Goal: Transaction & Acquisition: Purchase product/service

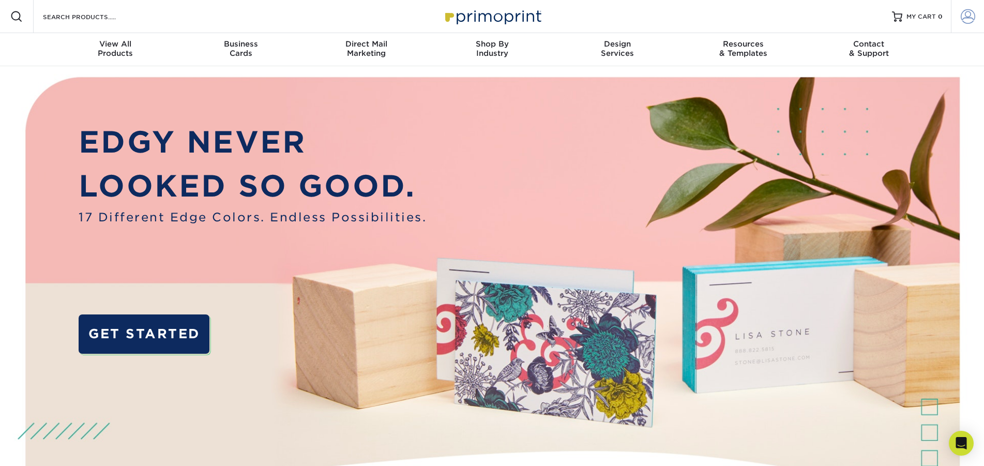
click at [972, 18] on span at bounding box center [967, 16] width 14 height 14
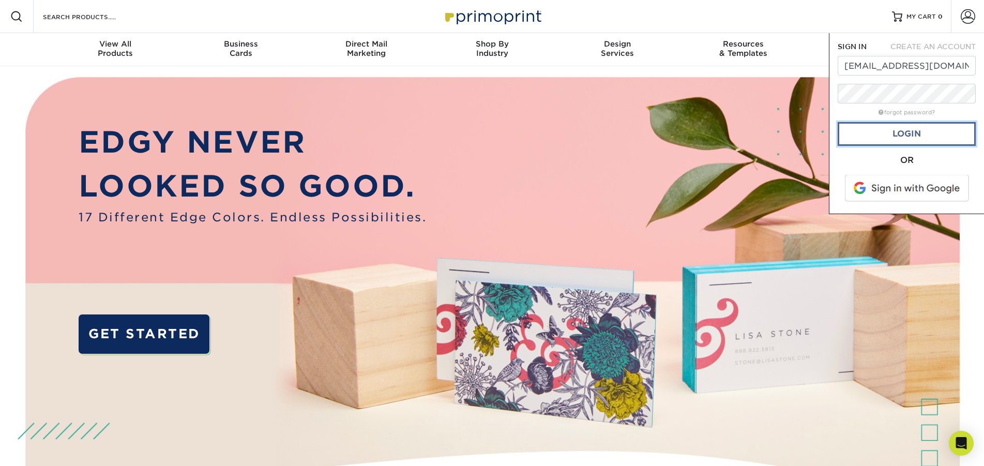
click at [914, 131] on link "Login" at bounding box center [906, 134] width 138 height 24
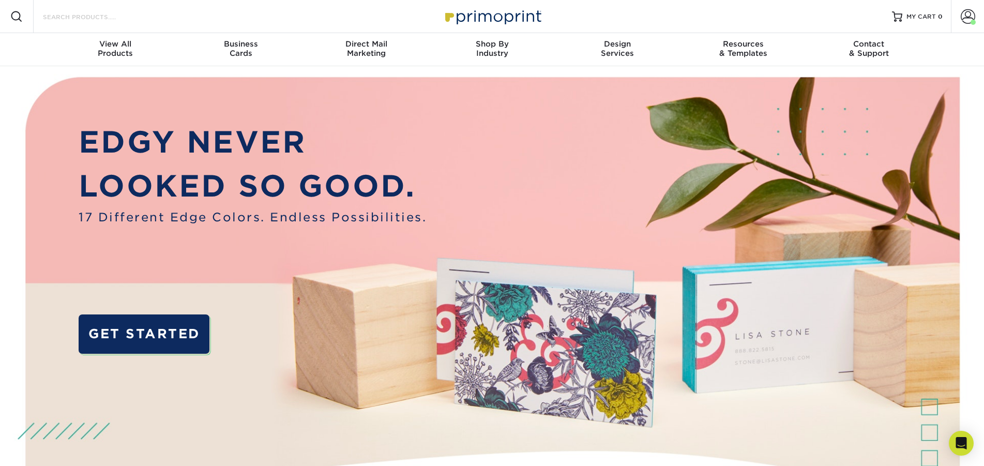
click at [80, 13] on input "Search Products" at bounding box center [92, 16] width 101 height 12
click at [235, 44] on span "Business" at bounding box center [241, 43] width 126 height 9
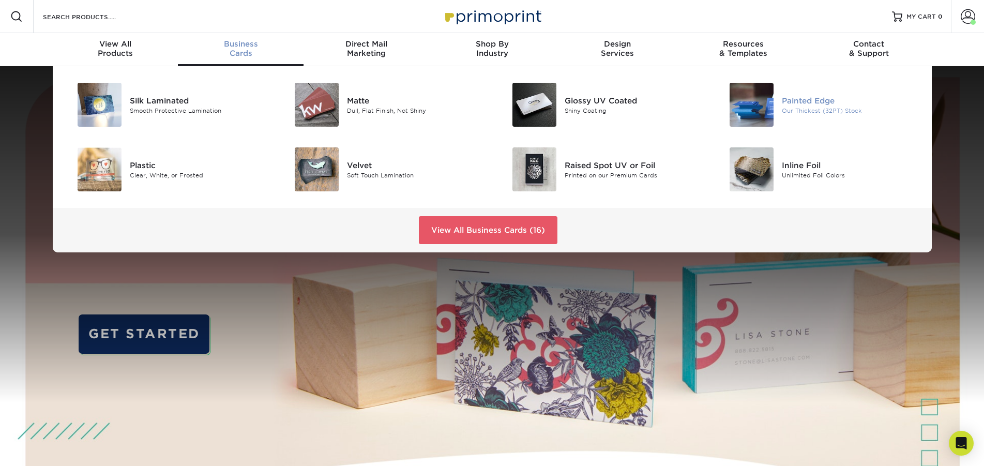
click at [770, 103] on img at bounding box center [751, 105] width 44 height 44
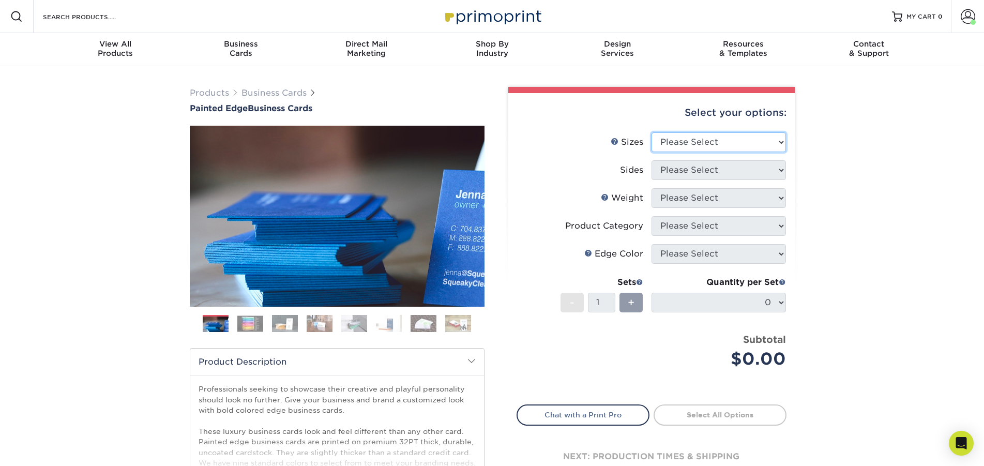
click at [651, 132] on select "Please Select 2" x 3.5" - Standard 2.125" x 3.375" - European 2.5" x 2.5" - Squ…" at bounding box center [718, 142] width 134 height 20
select select "2.00x3.50"
click option "2" x 3.5" - Standard" at bounding box center [0, 0] width 0 height 0
click at [651, 160] on select "Please Select Print Both Sides Print Front Only" at bounding box center [718, 170] width 134 height 20
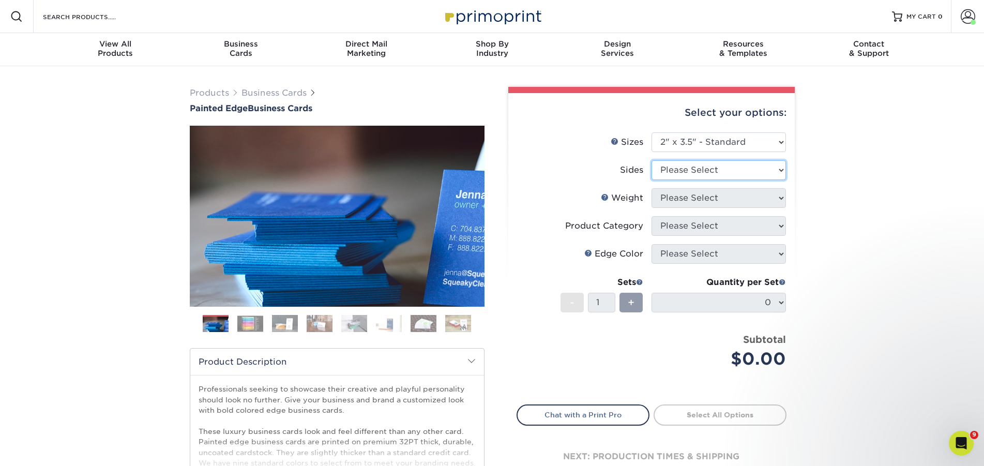
select select "13abbda7-1d64-4f25-8bb2-c179b224825d"
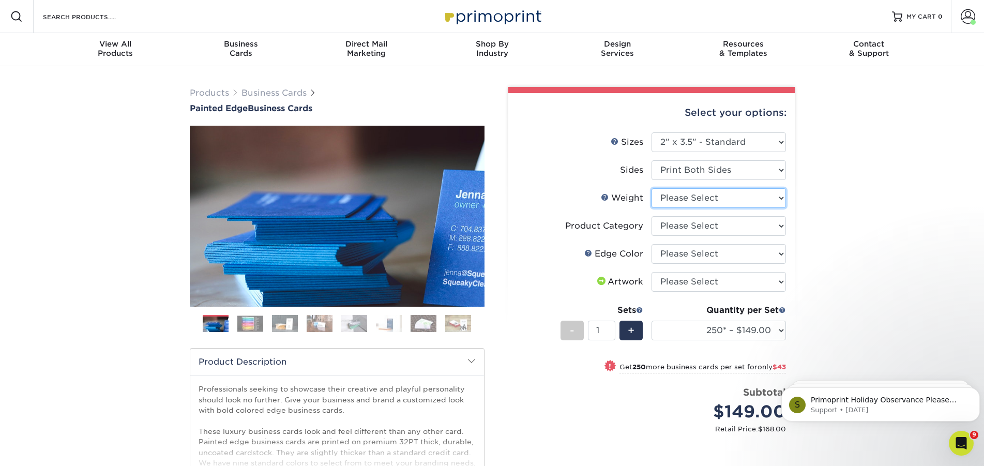
click at [651, 188] on select "Please Select 32PTUC" at bounding box center [718, 198] width 134 height 20
select select "32PTUC"
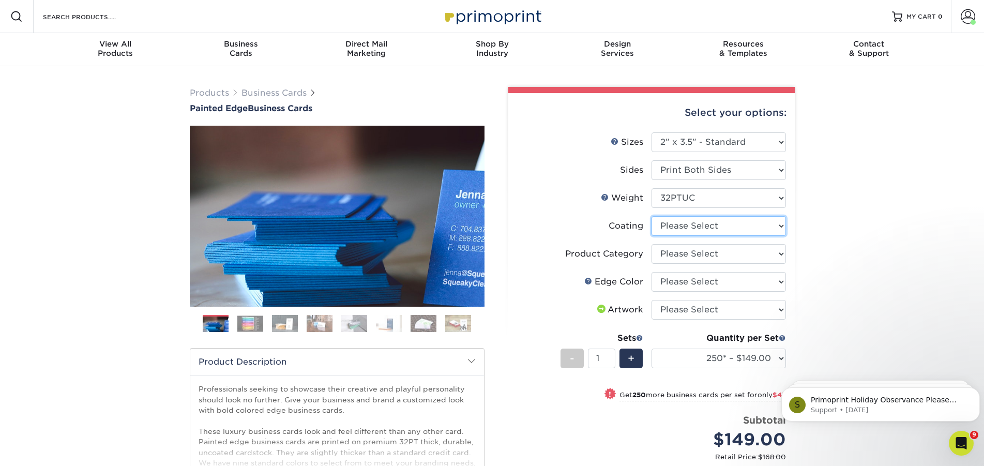
click at [651, 216] on select at bounding box center [718, 226] width 134 height 20
select select "3e7618de-abca-4bda-9f97-8b9129e913d8"
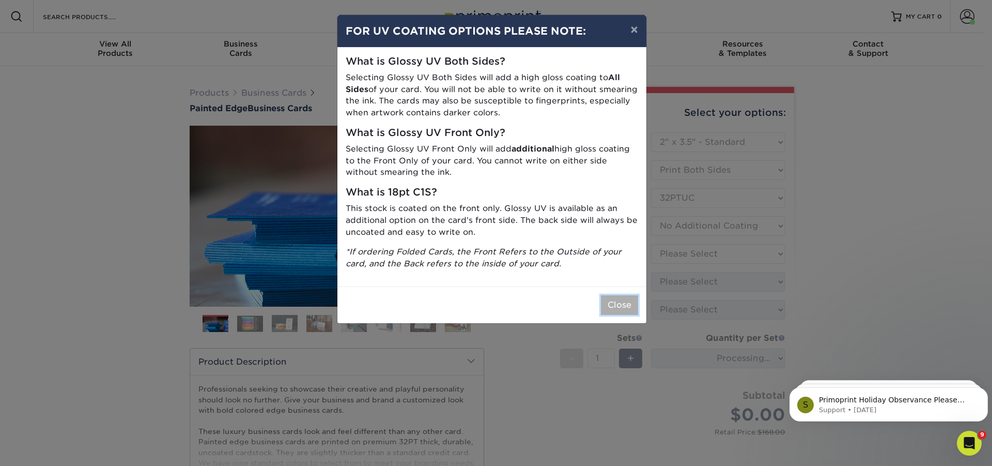
click at [618, 303] on button "Close" at bounding box center [619, 305] width 37 height 20
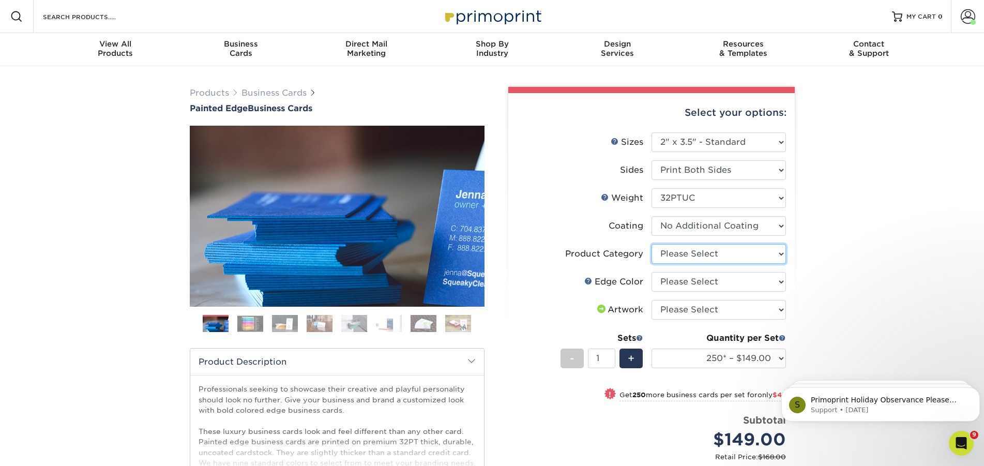
click at [651, 244] on select "Please Select Business Cards" at bounding box center [718, 254] width 134 height 20
select select "3b5148f1-0588-4f88-a218-97bcfdce65c1"
click option "Business Cards" at bounding box center [0, 0] width 0 height 0
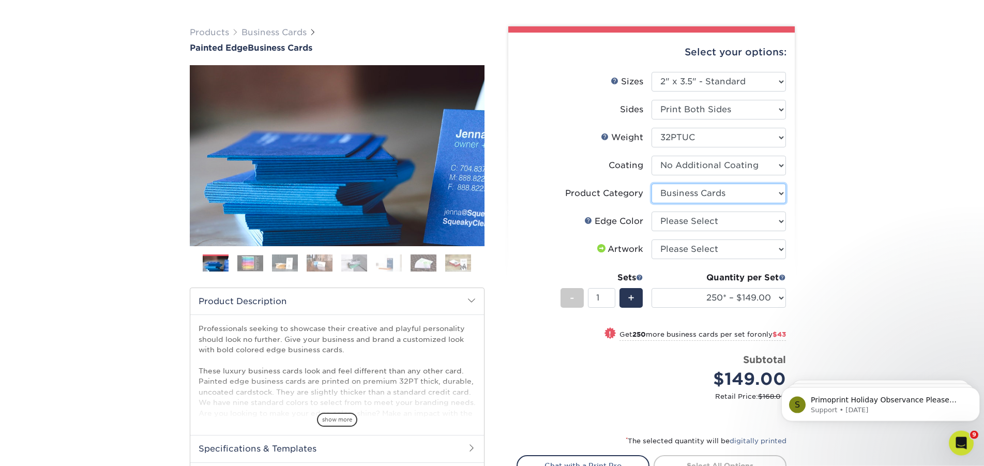
scroll to position [105, 0]
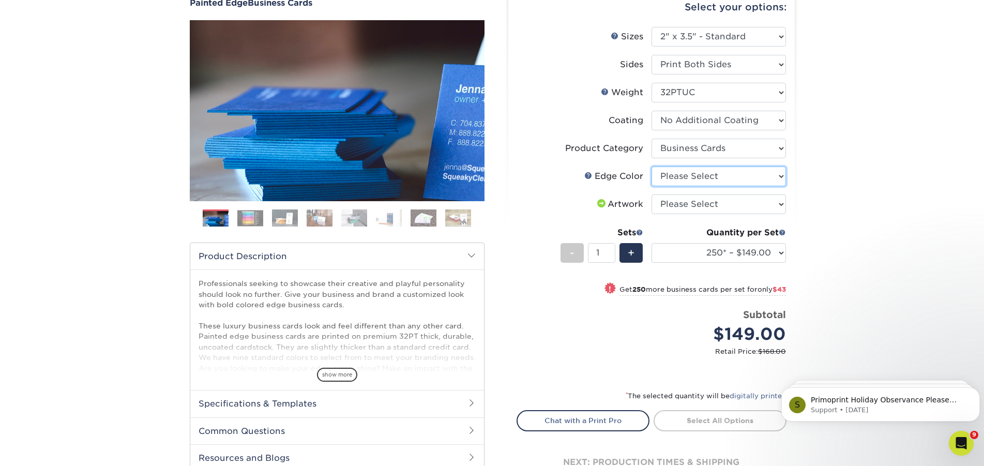
select select "29d9e76e-281e-4d02-923d-5e3eb4a981a9"
click option "Yellow" at bounding box center [0, 0] width 0 height 0
click at [867, 169] on div "Products Business Cards Painted Edge Business Cards Previous Next" at bounding box center [492, 246] width 984 height 570
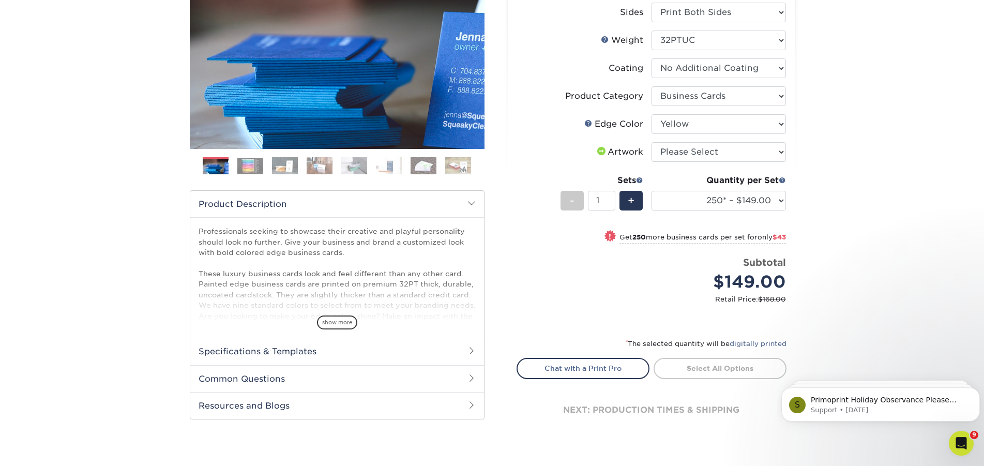
scroll to position [158, 0]
click at [651, 142] on select "Please Select I will upload files I need a design - $100" at bounding box center [718, 152] width 134 height 20
select select "upload"
click option "I will upload files" at bounding box center [0, 0] width 0 height 0
click at [703, 367] on link "Proceed to Shipping" at bounding box center [719, 366] width 133 height 19
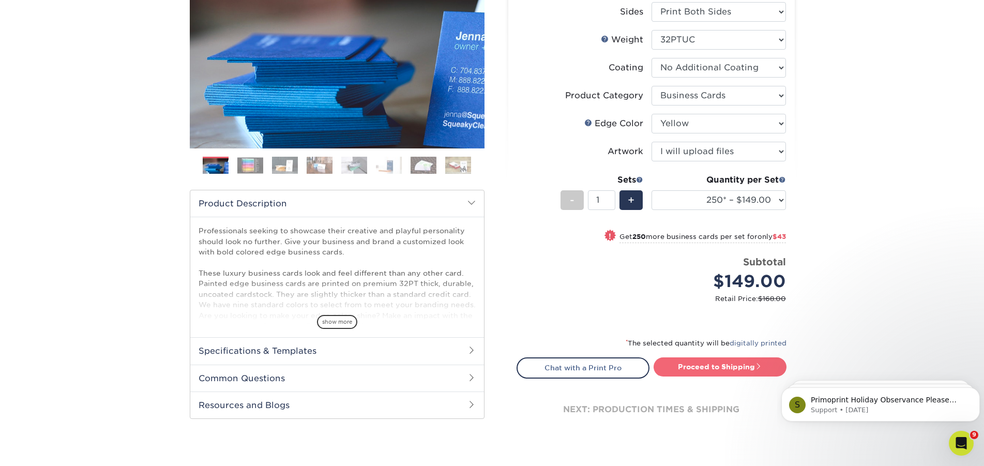
type input "Set 1"
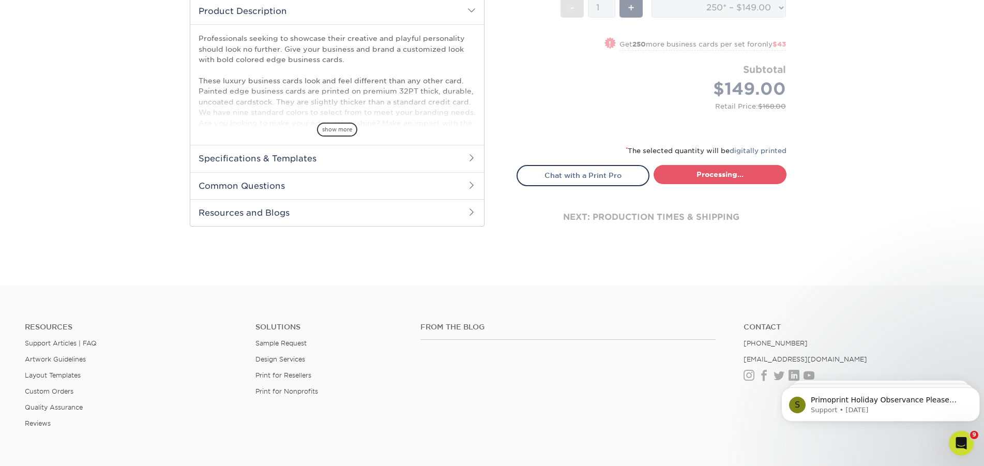
select select "b1d50ed3-fc81-464d-a1d8-d1915fbce704"
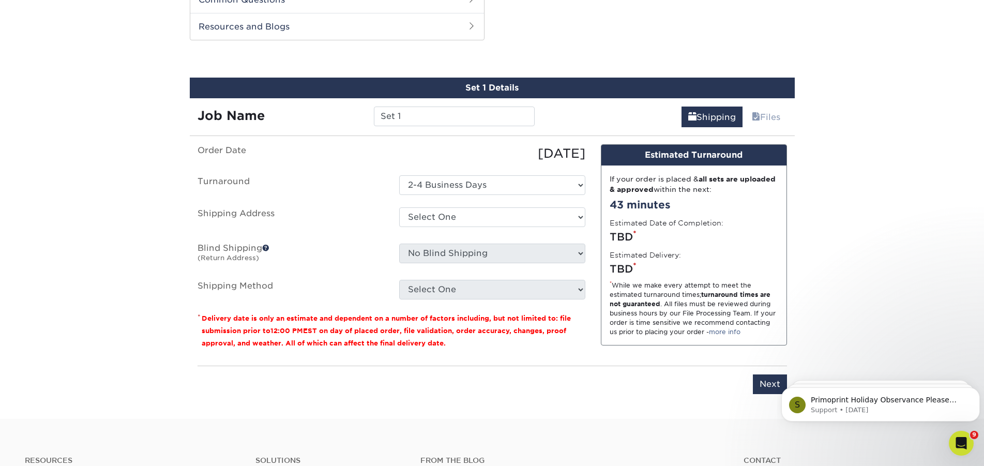
scroll to position [543, 0]
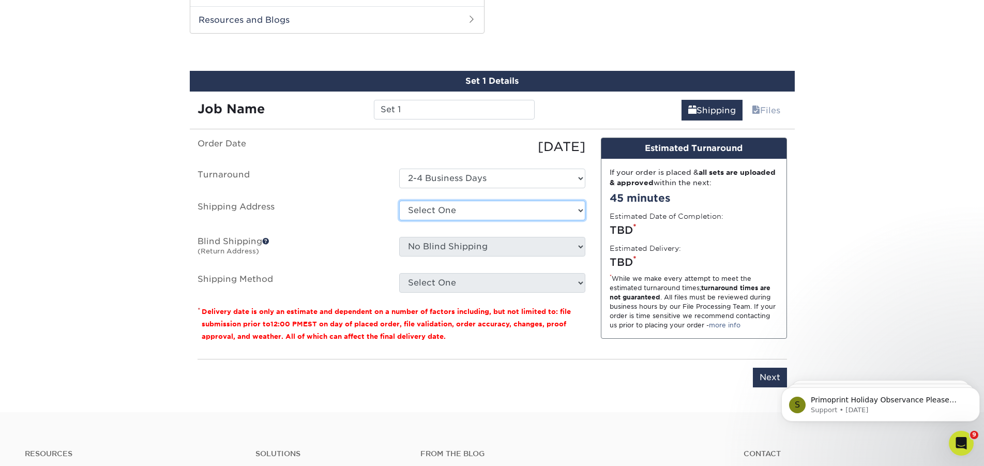
click at [399, 201] on select "Select One Aviara Boats AVIARA BOATS - MERRITT ISLAND Cameron L. O'Connell, NJ …" at bounding box center [492, 211] width 186 height 20
select select "179274"
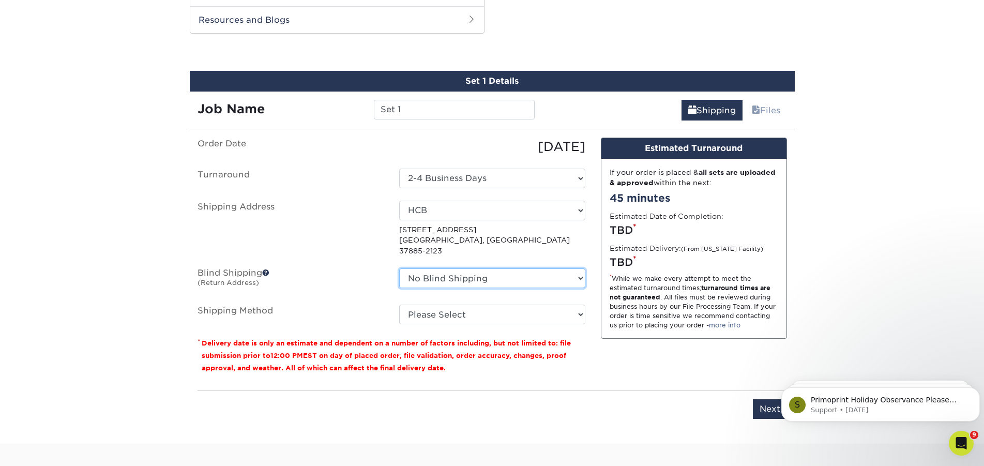
click at [399, 268] on select "No Blind Shipping Aviara Boats AVIARA BOATS - MERRITT ISLAND Cameron L. O'Conne…" at bounding box center [492, 278] width 186 height 20
select select "207060"
click option "Lake Pointe - Brantley" at bounding box center [0, 0] width 0 height 0
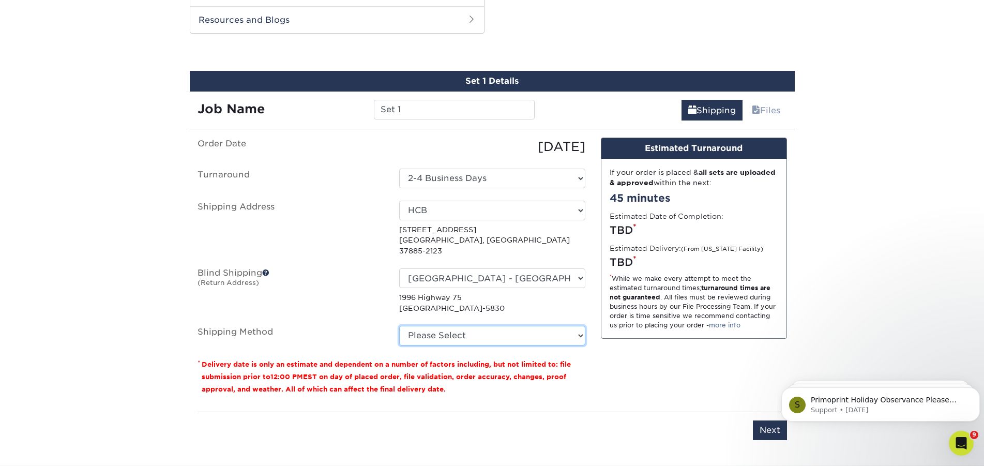
click at [399, 326] on select "Please Select Ground Shipping (+$7.84) 3 Day Shipping Service (+$19.60) 2 Day A…" at bounding box center [492, 336] width 186 height 20
select select "03"
click option "Ground Shipping (+$7.84)" at bounding box center [0, 0] width 0 height 0
click at [399, 326] on select "Please Select Ground Shipping (+$7.84) 3 Day Shipping Service (+$19.60) 2 Day A…" at bounding box center [492, 336] width 186 height 20
click at [493, 329] on select "Please Select Ground Shipping (+$7.84) 3 Day Shipping Service (+$19.60) 2 Day A…" at bounding box center [492, 336] width 186 height 20
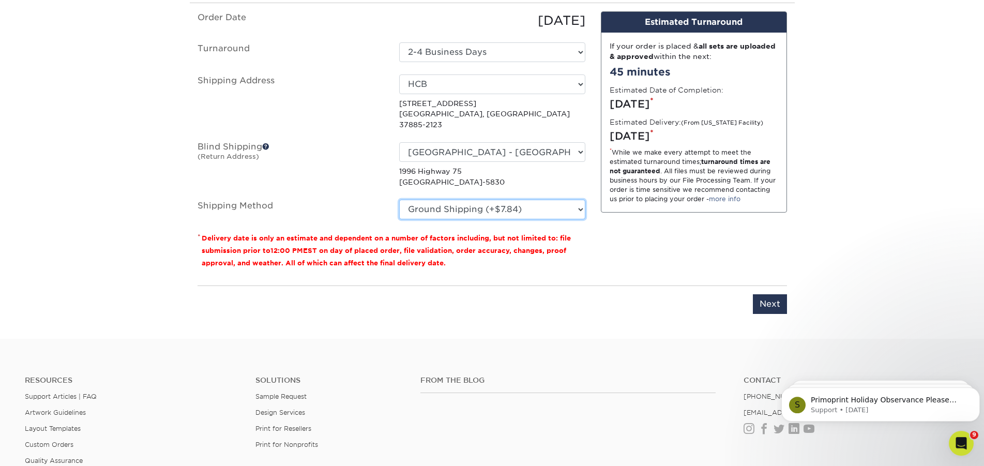
scroll to position [701, 0]
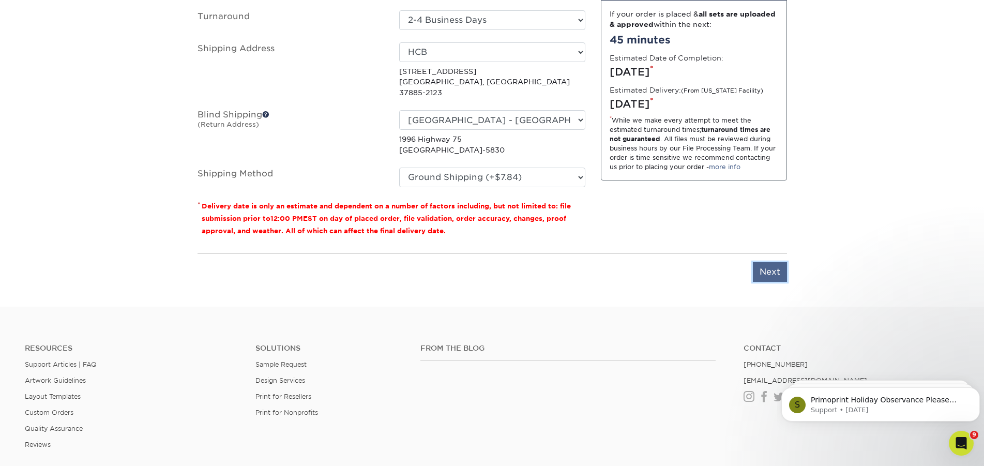
click at [769, 262] on input "Next" at bounding box center [770, 272] width 34 height 20
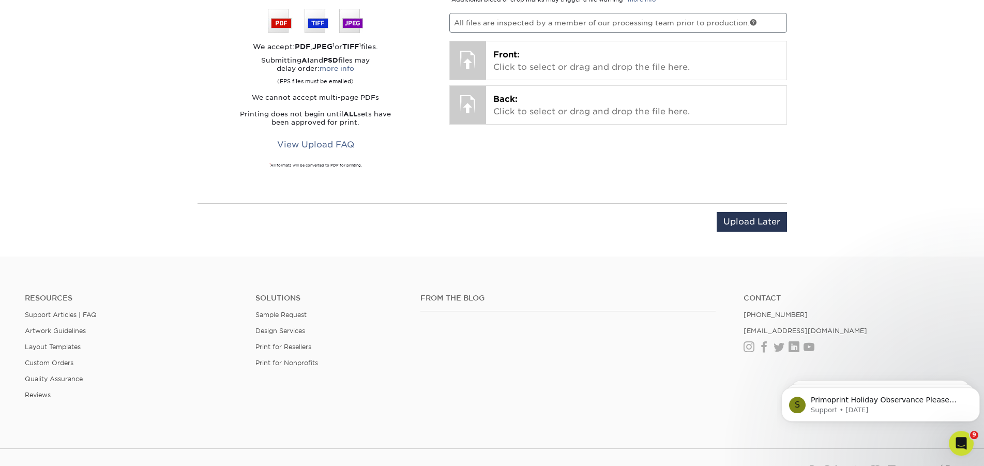
scroll to position [596, 0]
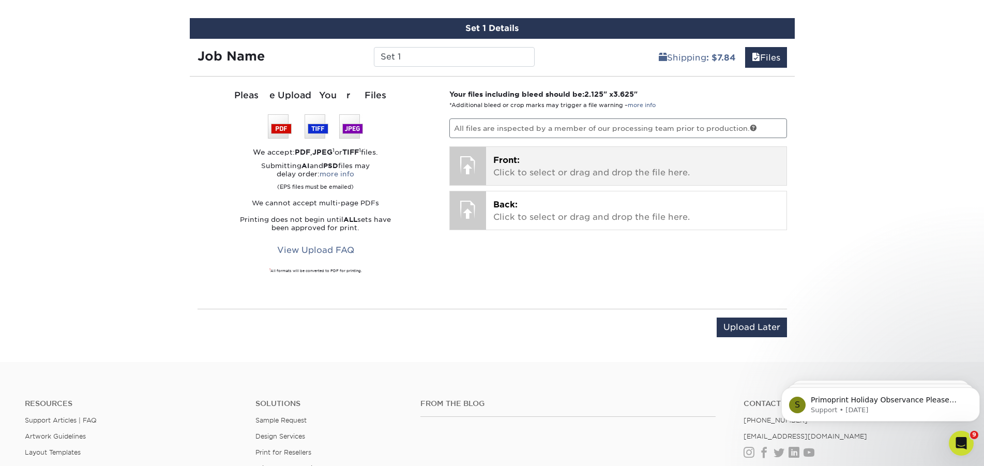
click at [491, 172] on div "Front: Click to select or drag and drop the file here. Choose file" at bounding box center [636, 166] width 300 height 38
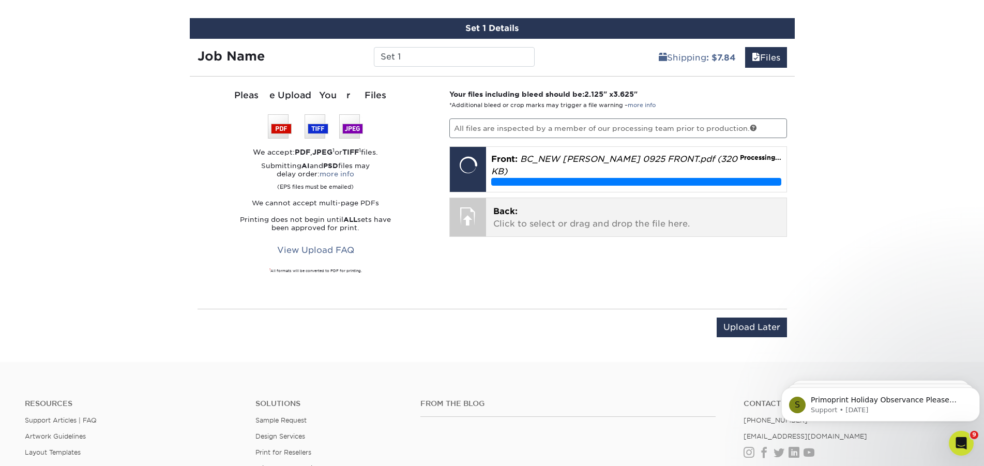
click at [540, 205] on p "Back: Click to select or drag and drop the file here." at bounding box center [636, 217] width 286 height 25
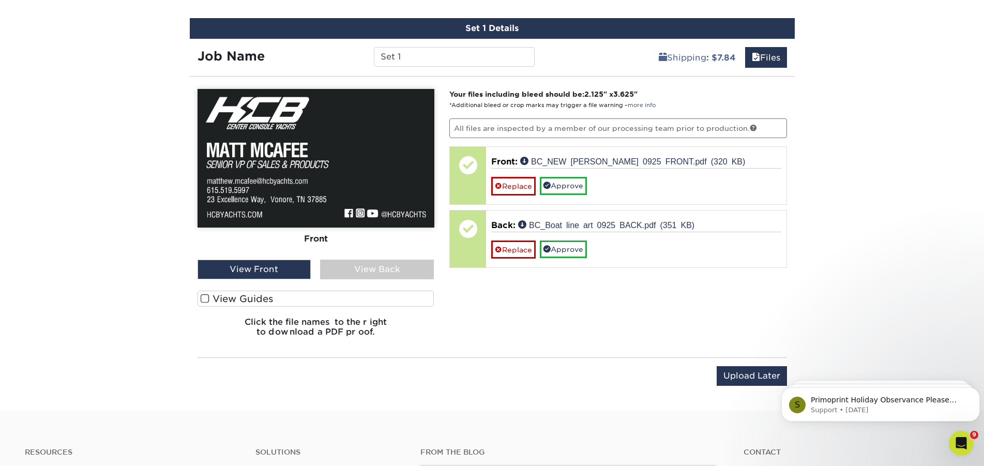
click at [205, 298] on span at bounding box center [205, 299] width 9 height 10
click at [0, 0] on input "View Guides" at bounding box center [0, 0] width 0 height 0
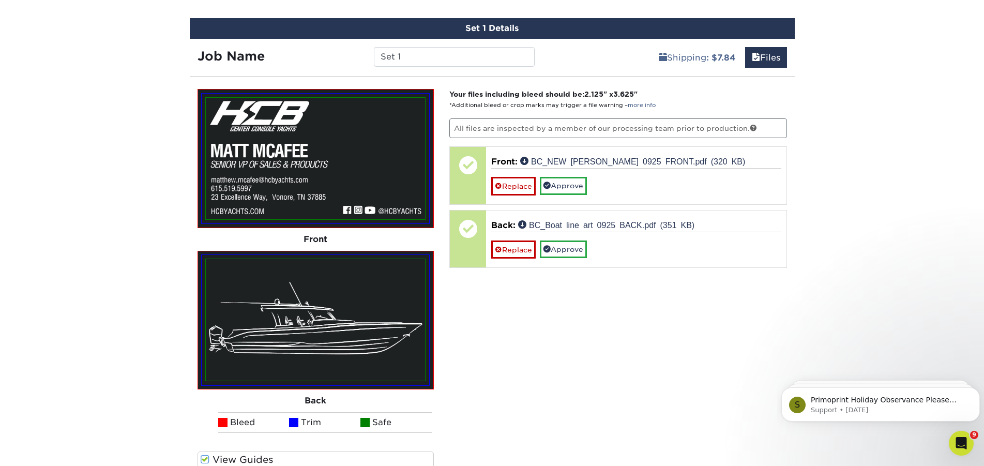
click at [354, 155] on img at bounding box center [315, 158] width 219 height 121
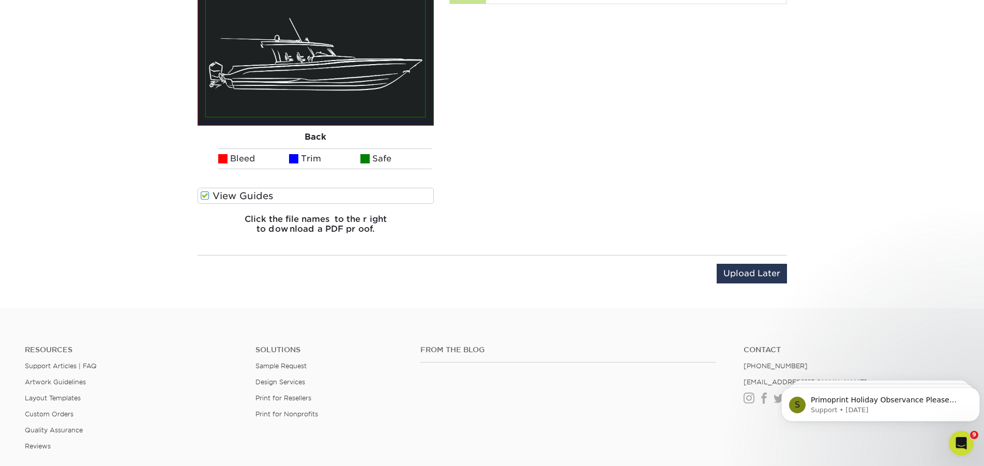
scroll to position [649, 0]
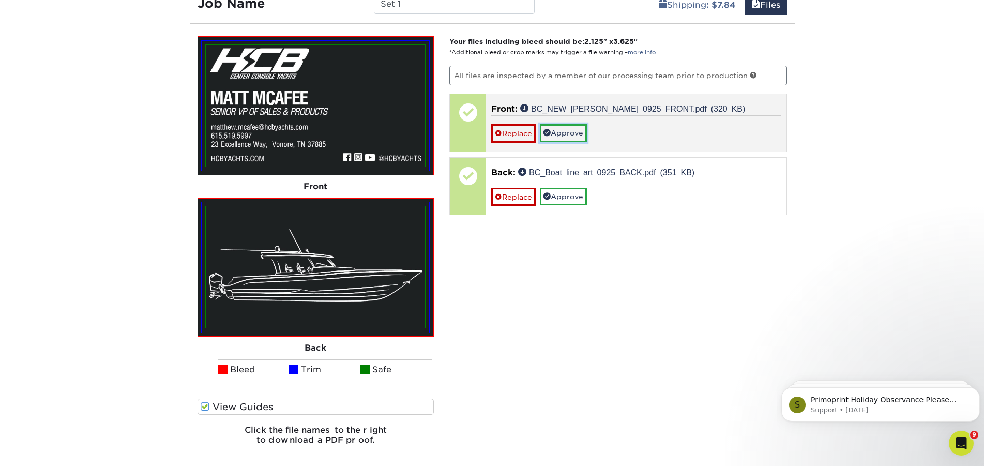
click at [569, 129] on link "Approve" at bounding box center [563, 133] width 47 height 18
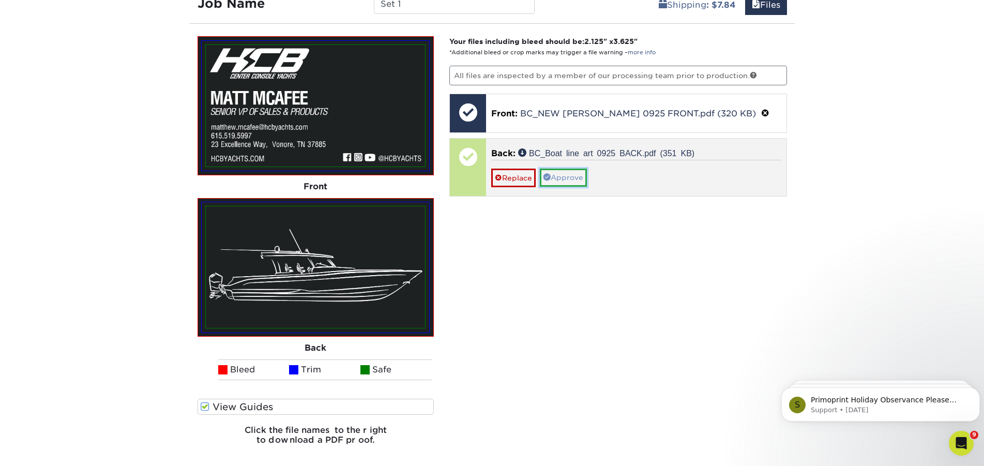
click at [567, 174] on link "Approve" at bounding box center [563, 178] width 47 height 18
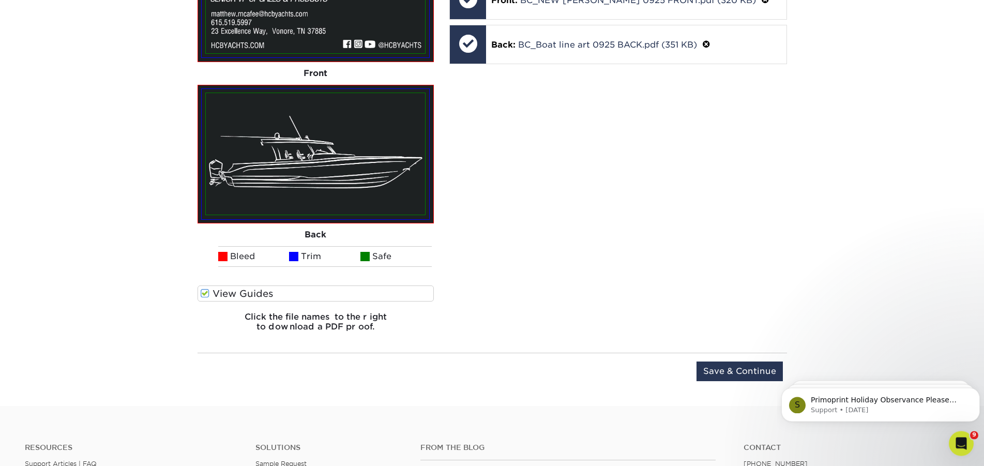
scroll to position [860, 0]
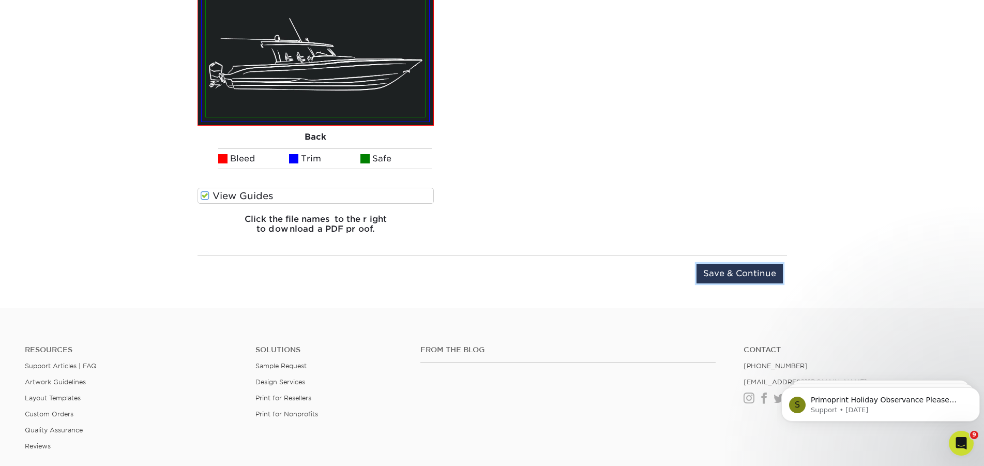
click at [745, 278] on input "Save & Continue" at bounding box center [739, 274] width 86 height 20
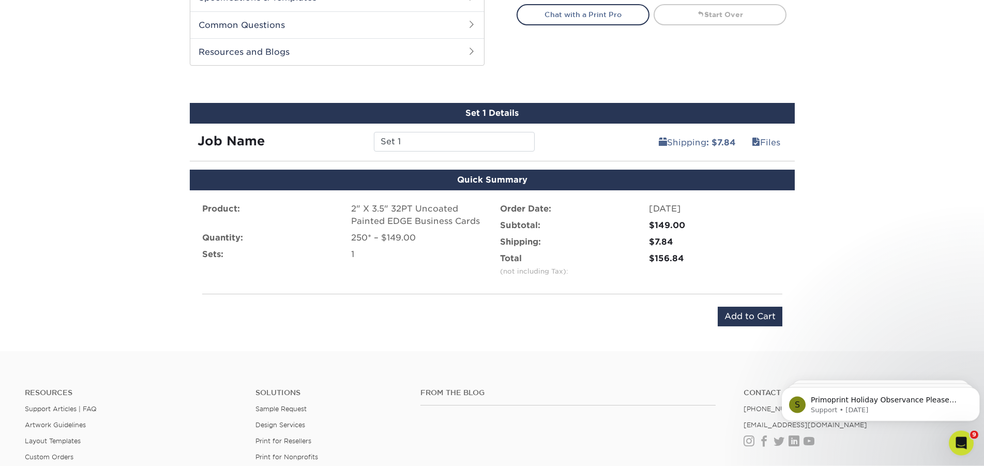
scroll to position [487, 0]
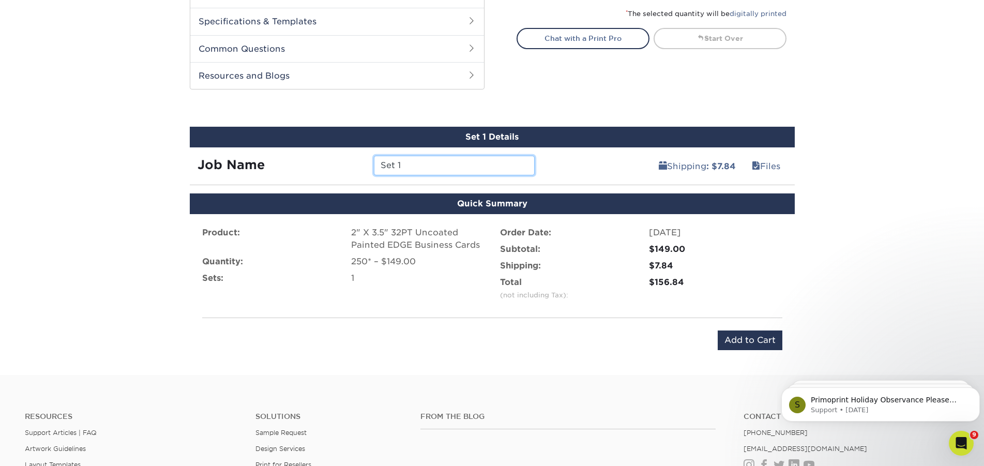
drag, startPoint x: 393, startPoint y: 165, endPoint x: 377, endPoint y: 164, distance: 16.1
click at [377, 164] on input "Set 1" at bounding box center [454, 166] width 161 height 20
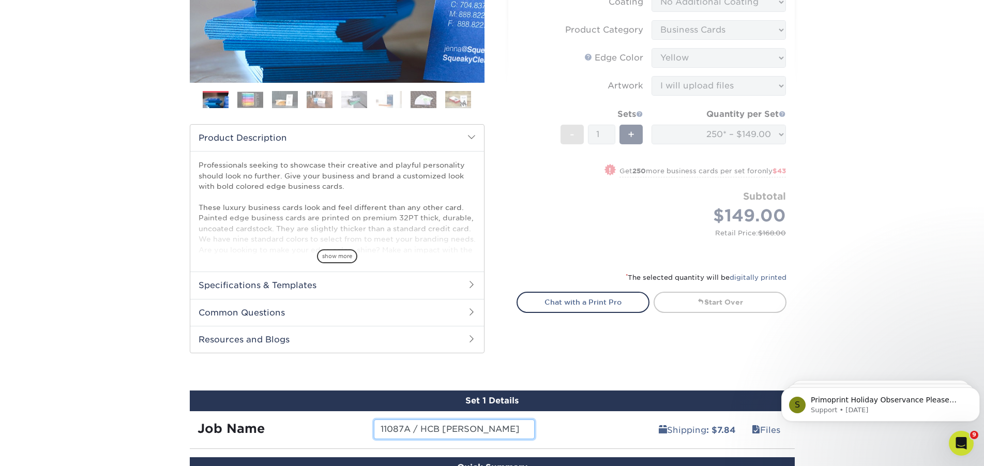
scroll to position [382, 0]
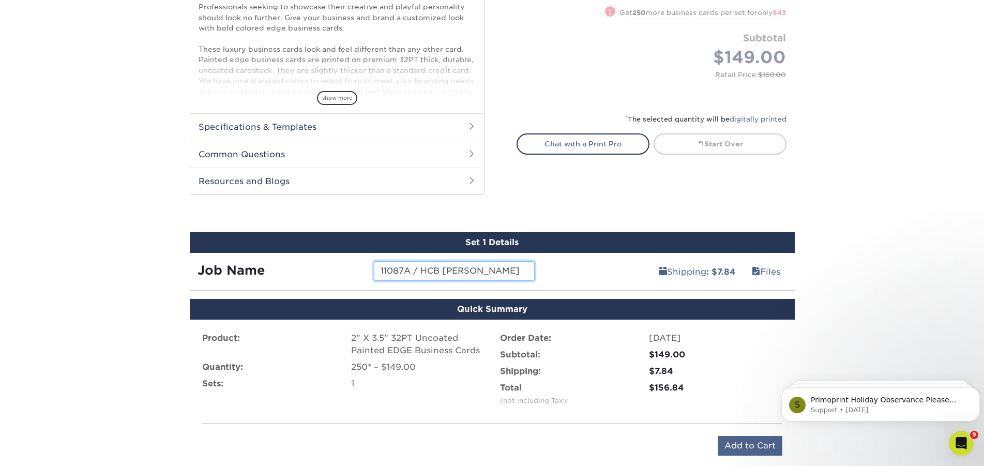
type input "11087A / HCB Matt McAffee"
click at [751, 438] on input "Add to Cart" at bounding box center [749, 446] width 65 height 20
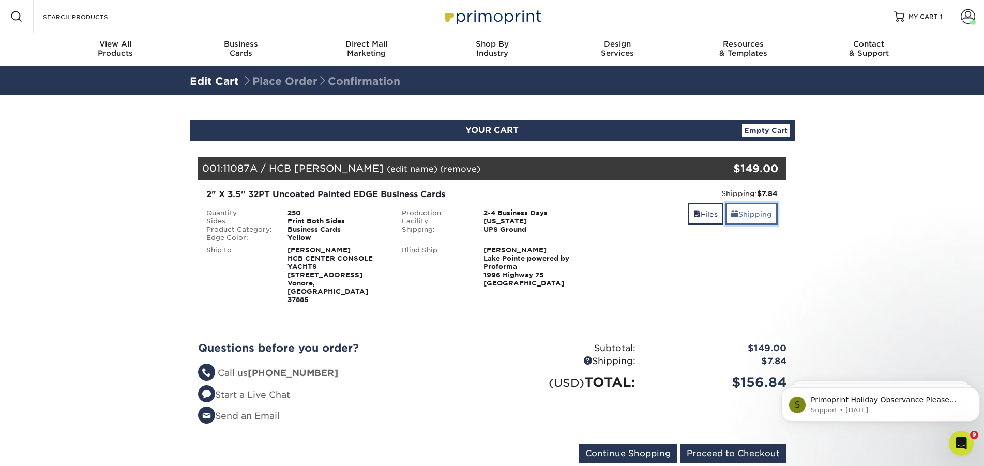
click at [758, 212] on link "Shipping" at bounding box center [751, 214] width 52 height 22
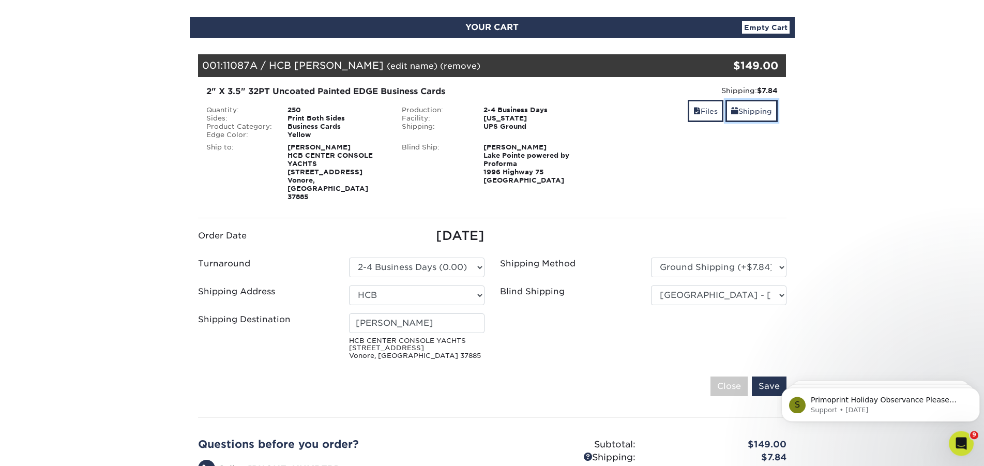
scroll to position [158, 0]
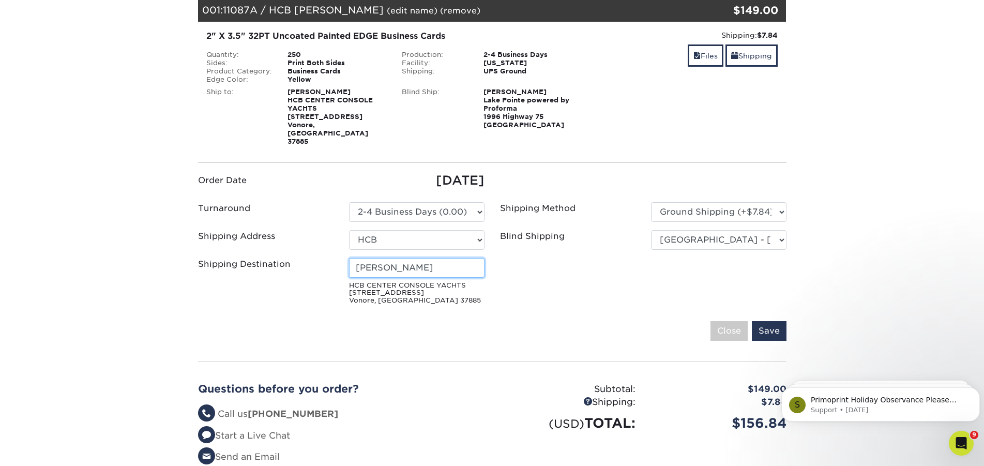
drag, startPoint x: 392, startPoint y: 254, endPoint x: 341, endPoint y: 255, distance: 51.7
click at [349, 258] on input "[PERSON_NAME]" at bounding box center [416, 268] width 135 height 20
type input "[PERSON_NAME]"
click at [769, 321] on input "Save" at bounding box center [769, 331] width 35 height 20
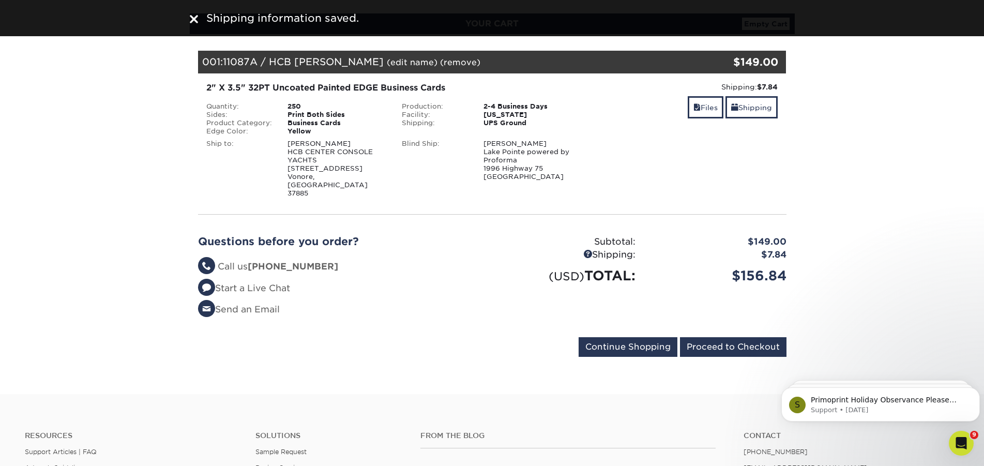
scroll to position [105, 0]
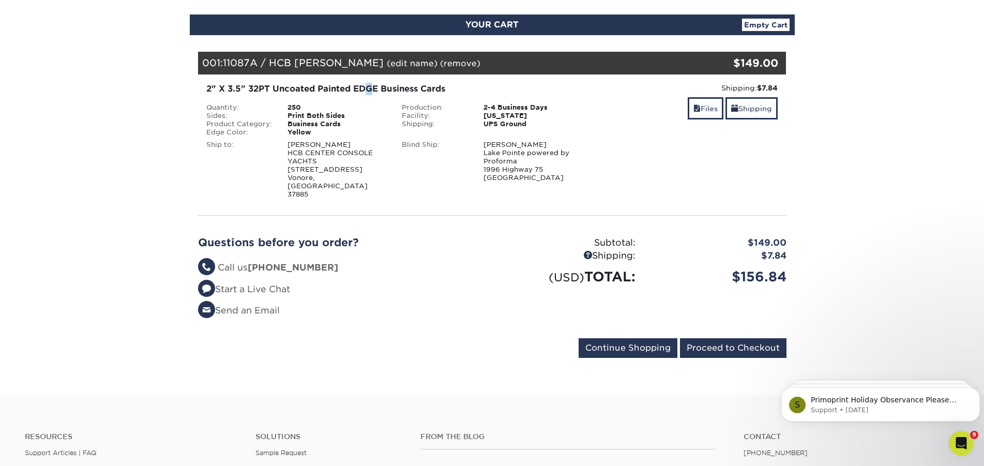
click at [370, 89] on div "2" X 3.5" 32PT Uncoated Painted EDGE Business Cards" at bounding box center [394, 89] width 376 height 12
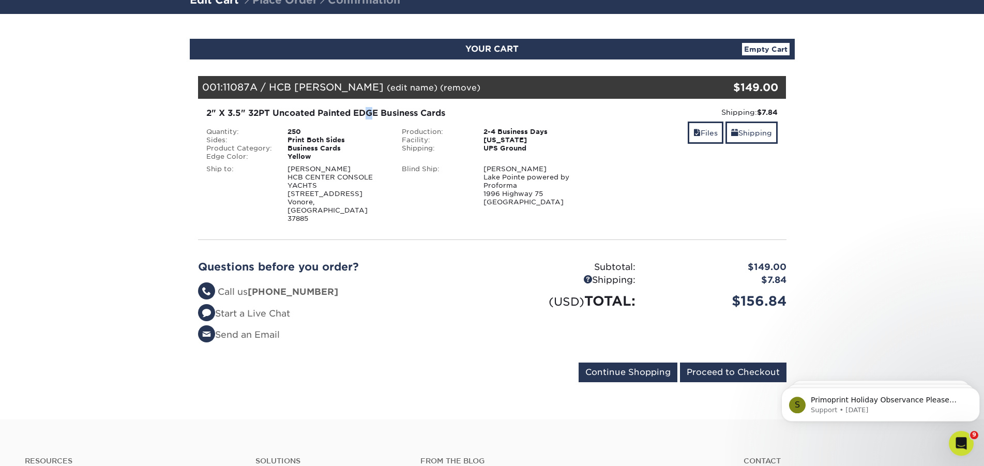
scroll to position [158, 0]
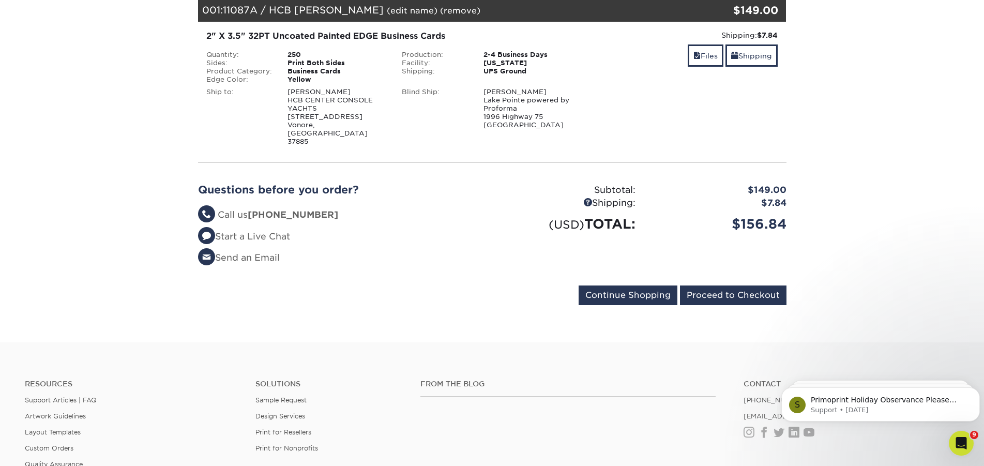
drag, startPoint x: 296, startPoint y: 52, endPoint x: 533, endPoint y: 73, distance: 238.2
click at [297, 51] on div "250" at bounding box center [337, 55] width 114 height 8
click at [740, 57] on link "Shipping" at bounding box center [751, 55] width 52 height 22
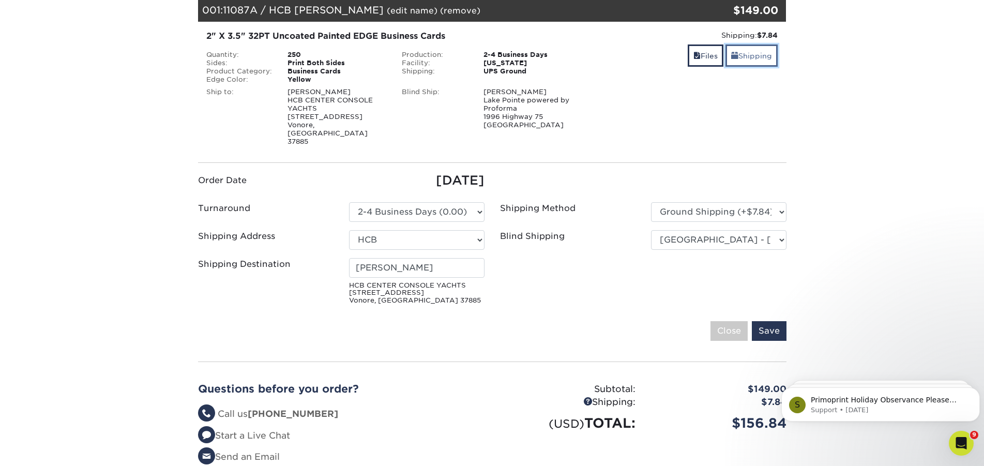
click at [739, 57] on link "Shipping" at bounding box center [751, 55] width 52 height 22
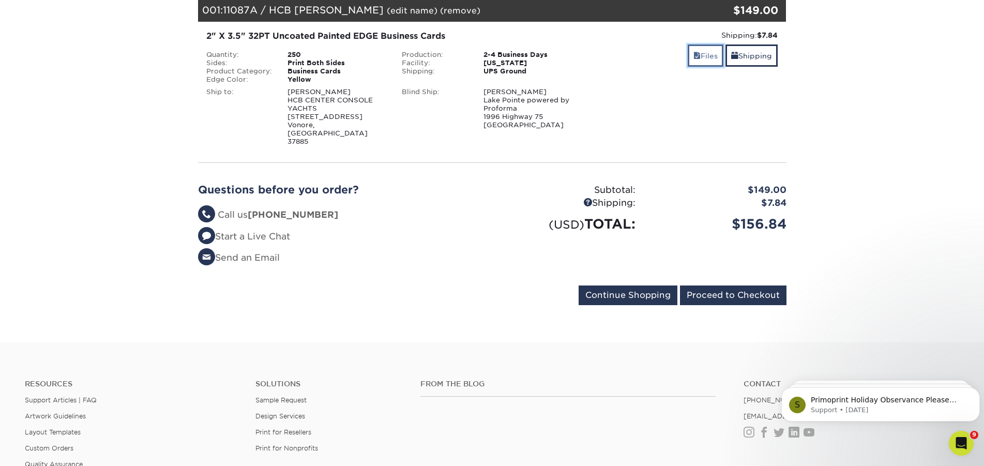
click at [702, 55] on link "Files" at bounding box center [705, 55] width 36 height 22
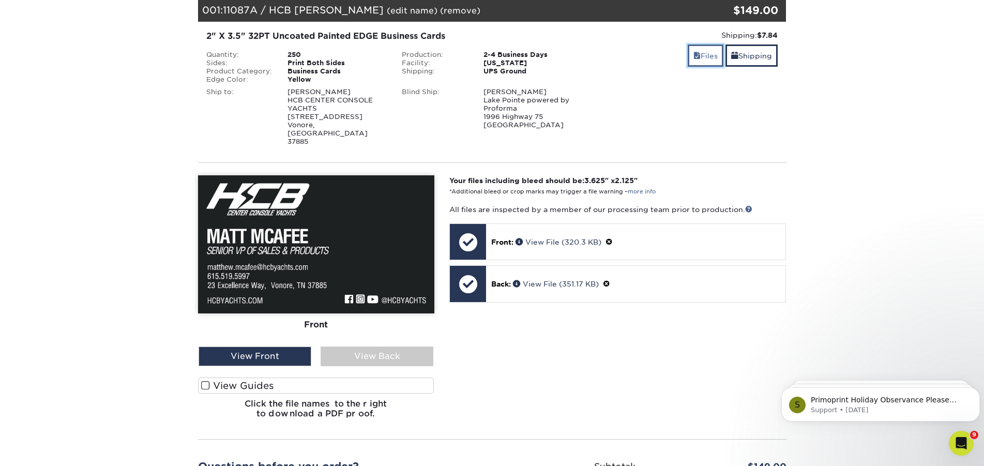
click at [701, 54] on link "Files" at bounding box center [705, 55] width 36 height 22
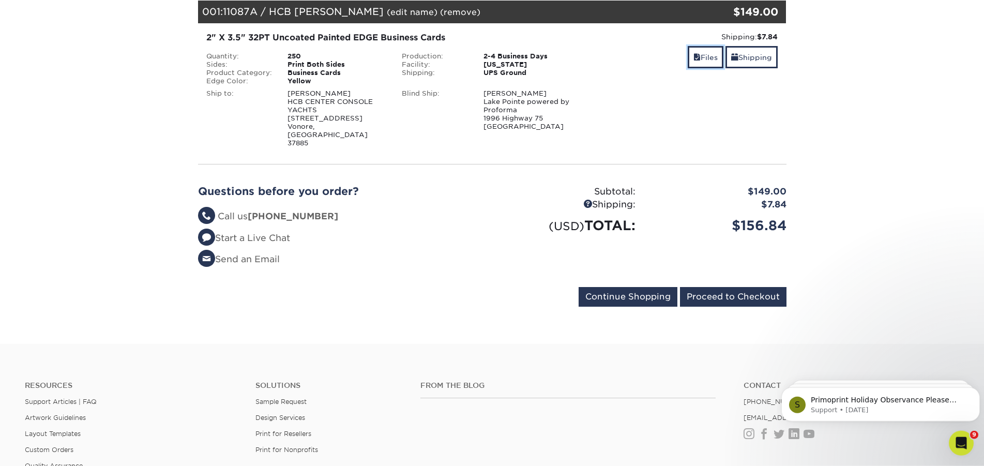
scroll to position [0, 0]
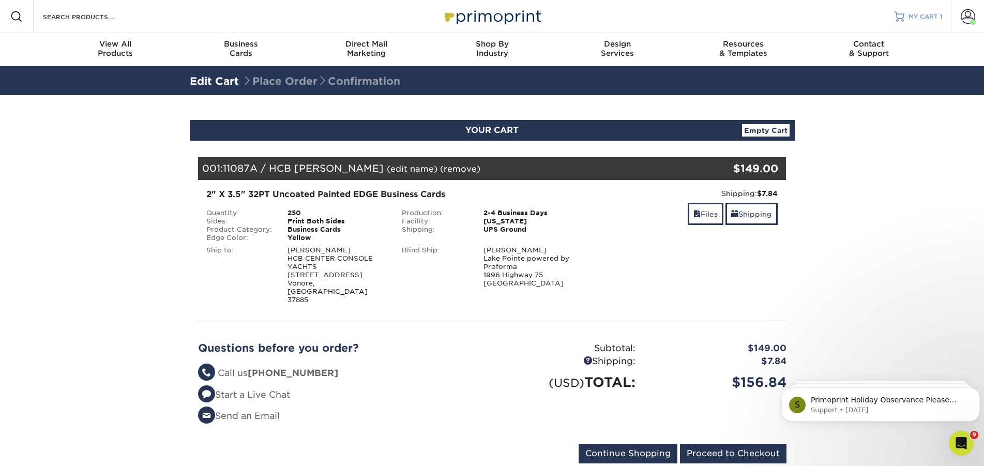
click at [926, 16] on span "MY CART" at bounding box center [922, 16] width 29 height 9
click at [394, 167] on link "(edit name)" at bounding box center [412, 169] width 51 height 10
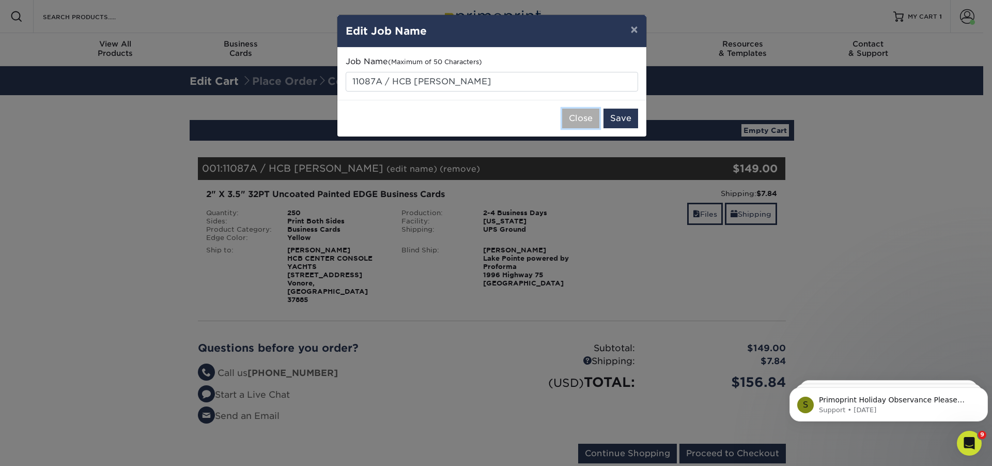
click at [576, 117] on button "Close" at bounding box center [580, 119] width 37 height 20
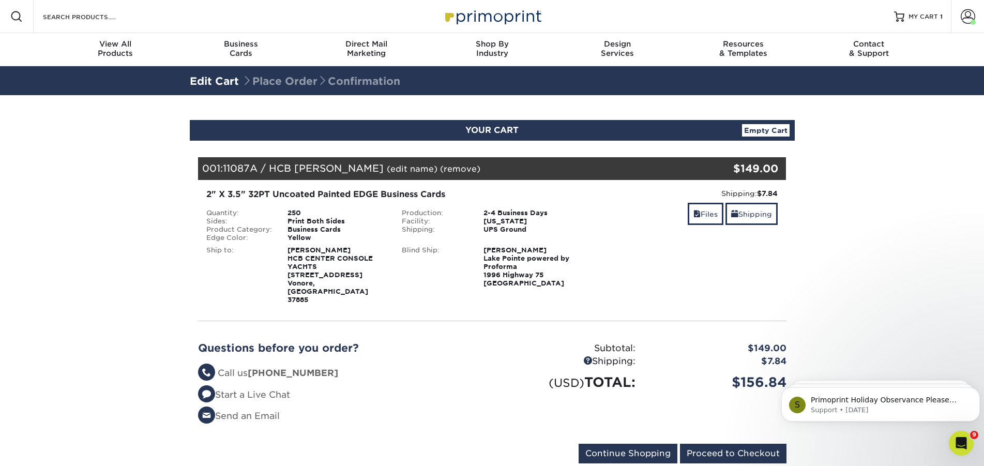
click at [298, 212] on div "250" at bounding box center [337, 213] width 114 height 8
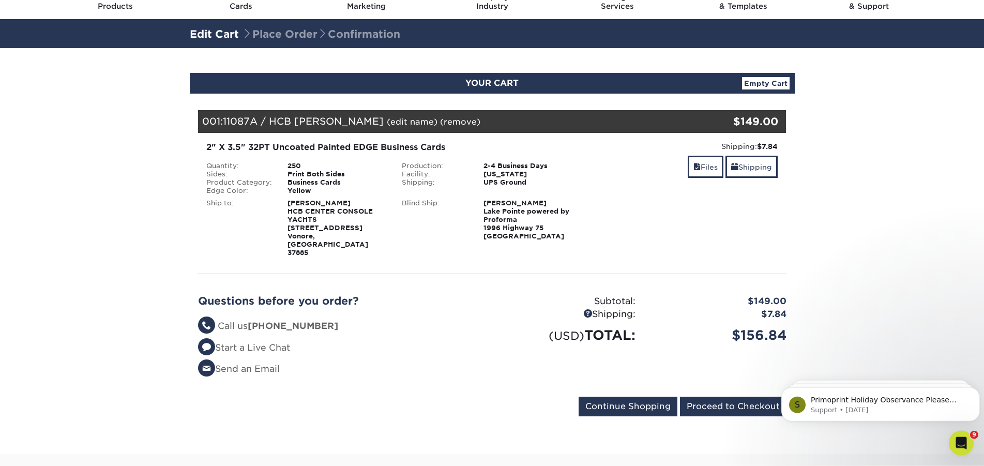
scroll to position [105, 0]
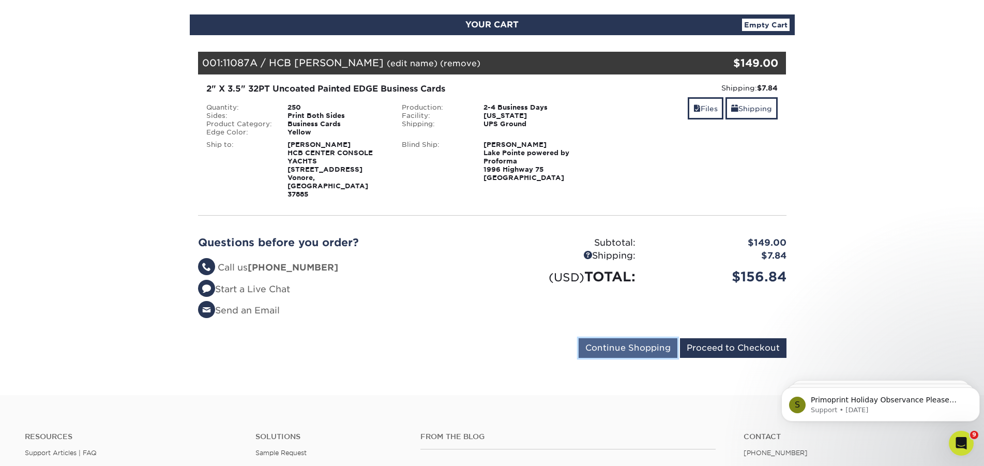
click at [609, 338] on input "Continue Shopping" at bounding box center [627, 348] width 99 height 20
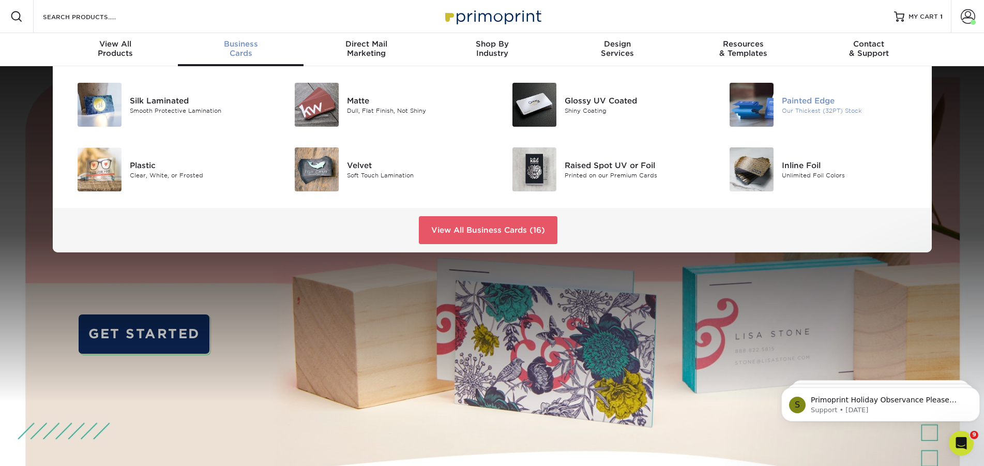
click at [760, 113] on img at bounding box center [751, 105] width 44 height 44
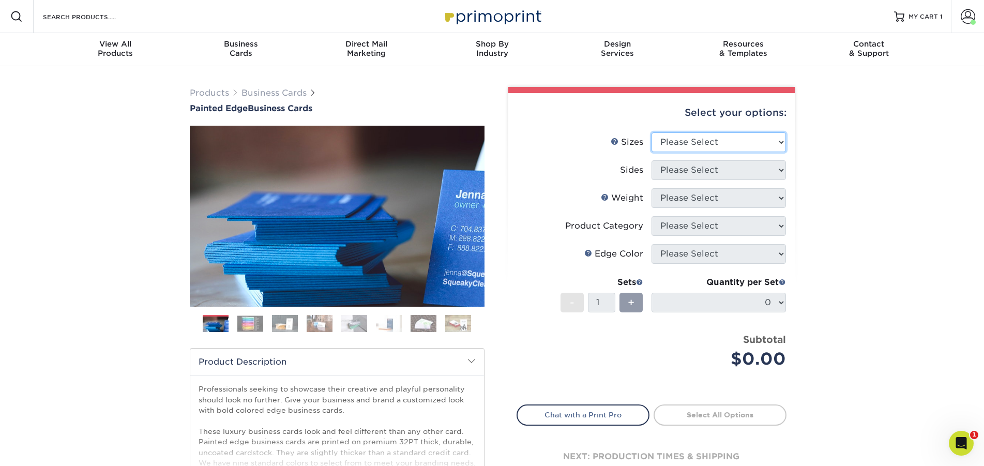
click at [651, 132] on select "Please Select 2" x 3.5" - Standard 2.125" x 3.375" - European 2.5" x 2.5" - Squ…" at bounding box center [718, 142] width 134 height 20
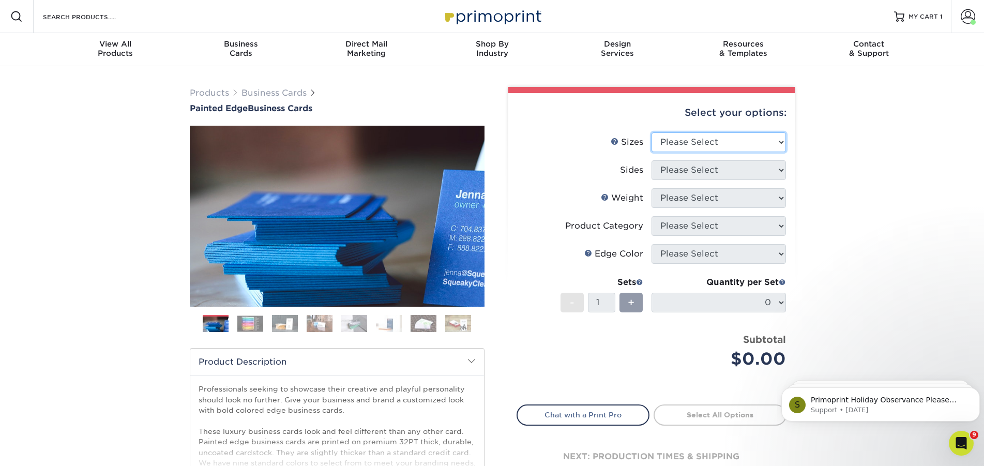
select select "2.00x3.50"
click option "2" x 3.5" - Standard" at bounding box center [0, 0] width 0 height 0
click at [651, 160] on select "Please Select Print Both Sides Print Front Only" at bounding box center [718, 170] width 134 height 20
select select "13abbda7-1d64-4f25-8bb2-c179b224825d"
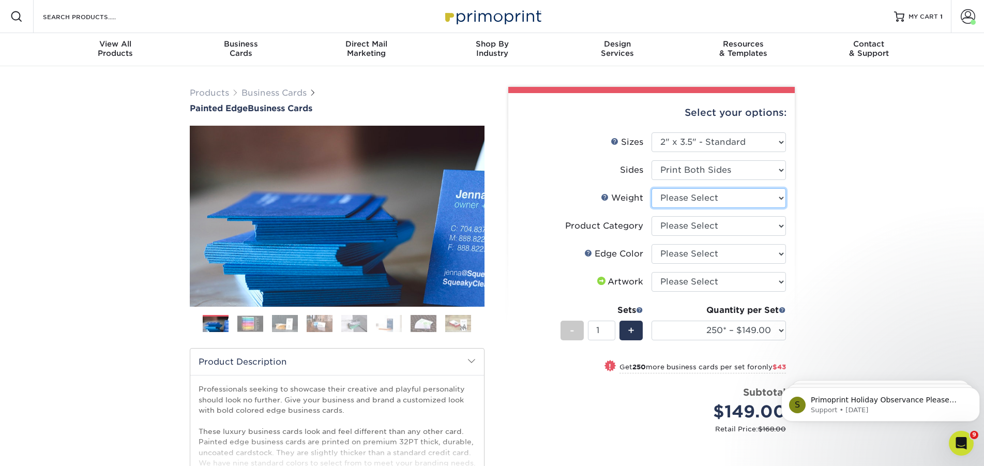
click at [651, 188] on select "Please Select 32PTUC" at bounding box center [718, 198] width 134 height 20
select select "32PTUC"
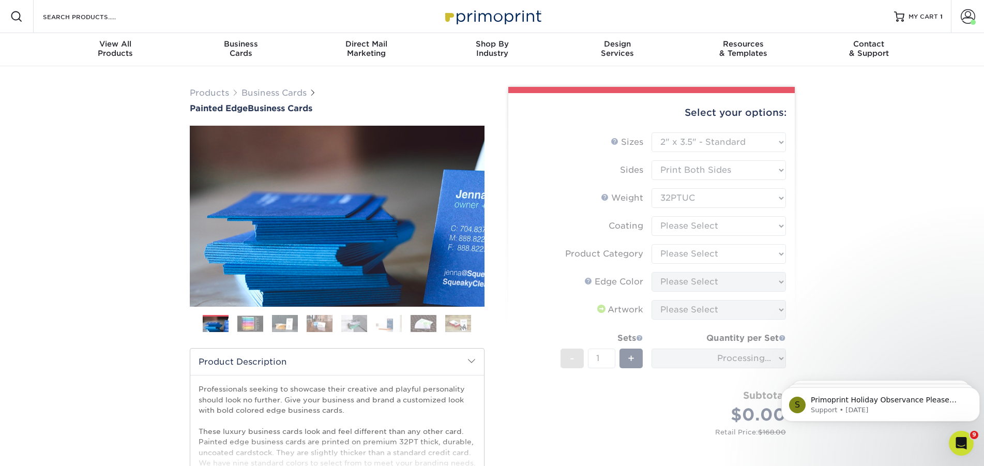
click at [683, 223] on form "Sizes Help Sizes Please Select 2" x 3.5" - Standard 2.125" x 3.375" - European …" at bounding box center [651, 295] width 270 height 326
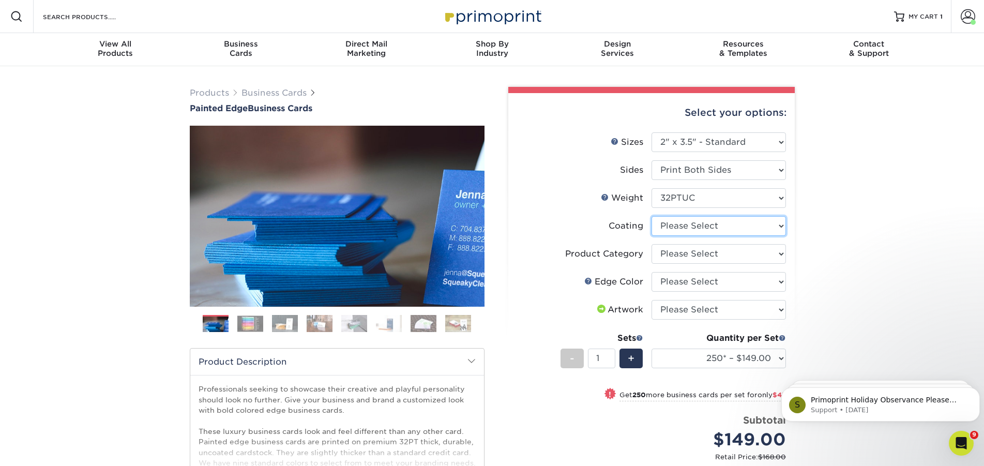
click at [651, 216] on select at bounding box center [718, 226] width 134 height 20
select select "3e7618de-abca-4bda-9f97-8b9129e913d8"
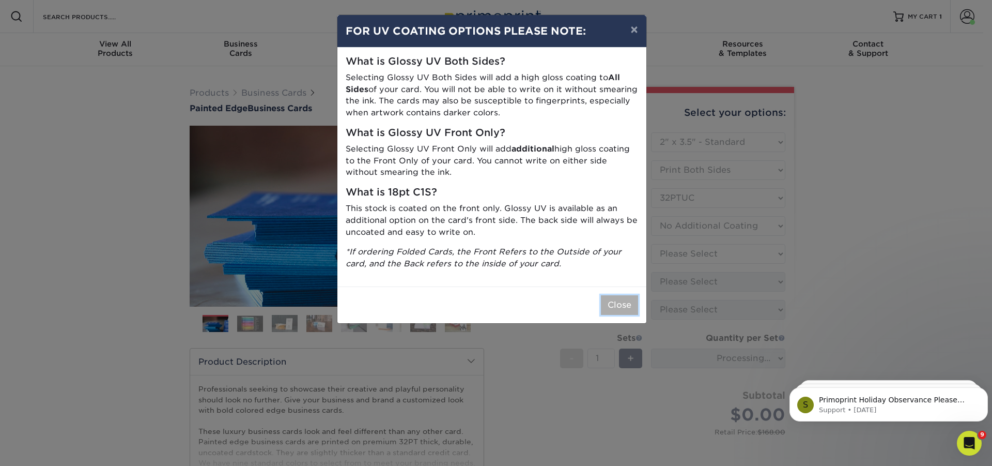
click at [620, 309] on button "Close" at bounding box center [619, 305] width 37 height 20
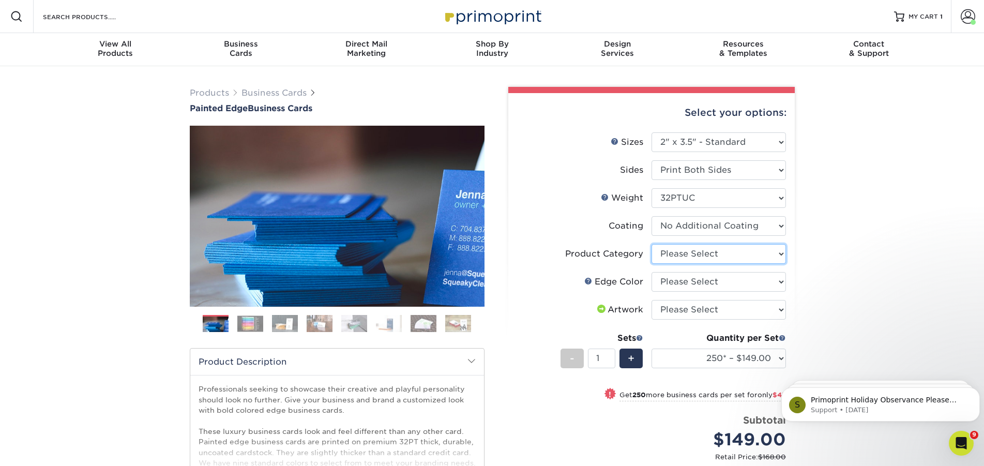
click at [651, 244] on select "Please Select Business Cards" at bounding box center [718, 254] width 134 height 20
select select "3b5148f1-0588-4f88-a218-97bcfdce65c1"
click option "Business Cards" at bounding box center [0, 0] width 0 height 0
click at [651, 272] on select "Please Select Charcoal Black Brown Blue Pearlescent Blue Pearlescent Gold Pearl…" at bounding box center [718, 282] width 134 height 20
select select "29d9e76e-281e-4d02-923d-5e3eb4a981a9"
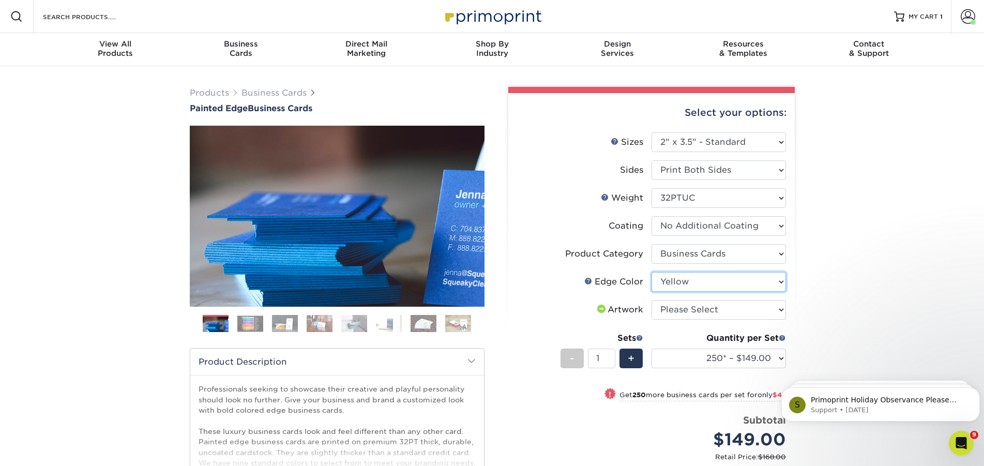
click option "Yellow" at bounding box center [0, 0] width 0 height 0
click at [651, 300] on select "Please Select I will upload files I need a design - $100" at bounding box center [718, 310] width 134 height 20
select select "upload"
click option "I will upload files" at bounding box center [0, 0] width 0 height 0
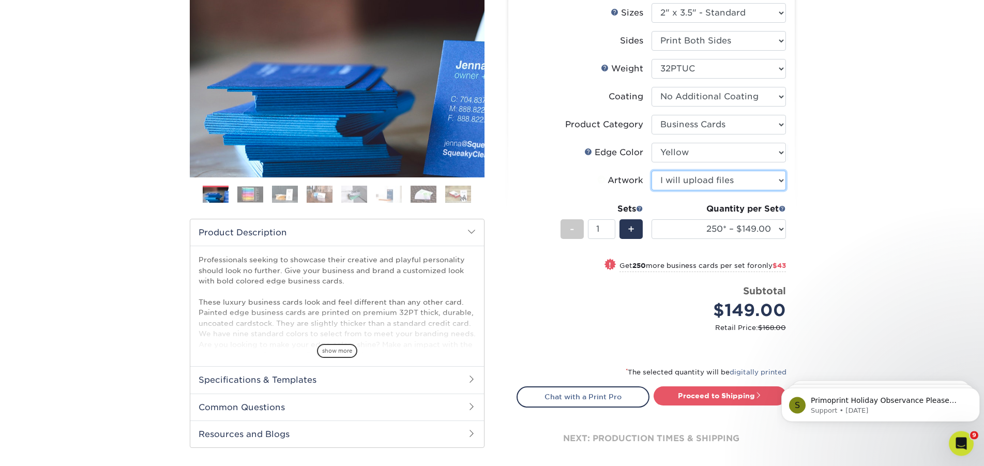
scroll to position [158, 0]
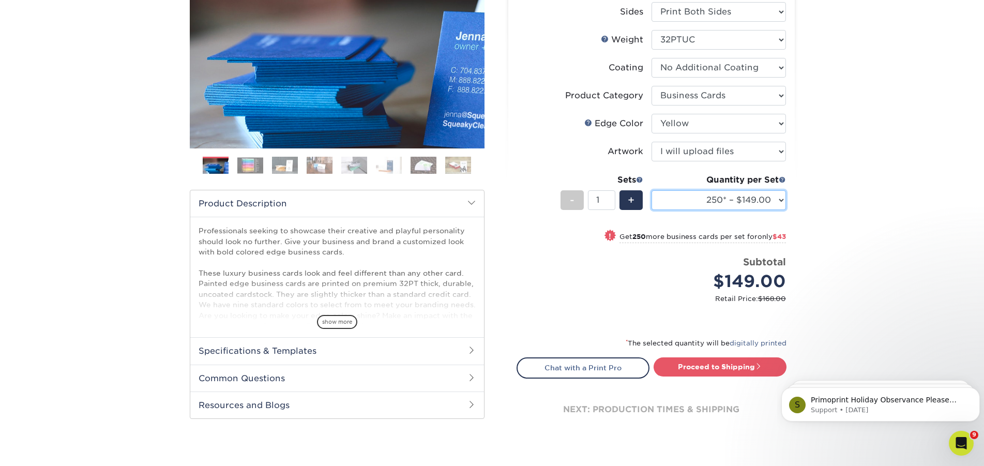
click at [651, 190] on select "250* – $149.00 500* – $192.00 1000* – $300.00" at bounding box center [718, 200] width 134 height 20
select select "500* – $192.00"
click option "500* – $192.00" at bounding box center [0, 0] width 0 height 0
click at [651, 190] on select "250* – $149.00 500* – $192.00 1000* – $300.00" at bounding box center [718, 200] width 134 height 20
click at [681, 200] on select "250* – $149.00 500* – $192.00 1000* – $300.00" at bounding box center [718, 200] width 134 height 20
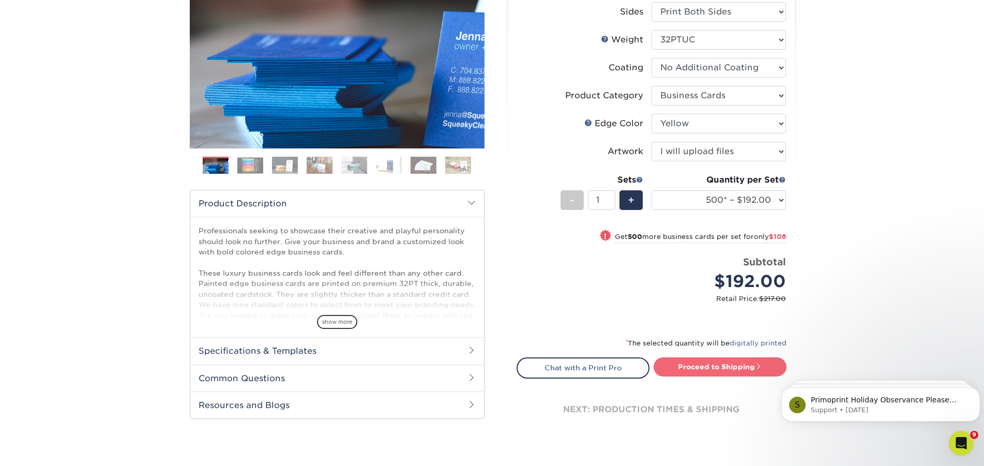
click at [696, 368] on link "Proceed to Shipping" at bounding box center [719, 366] width 133 height 19
type input "Set 1"
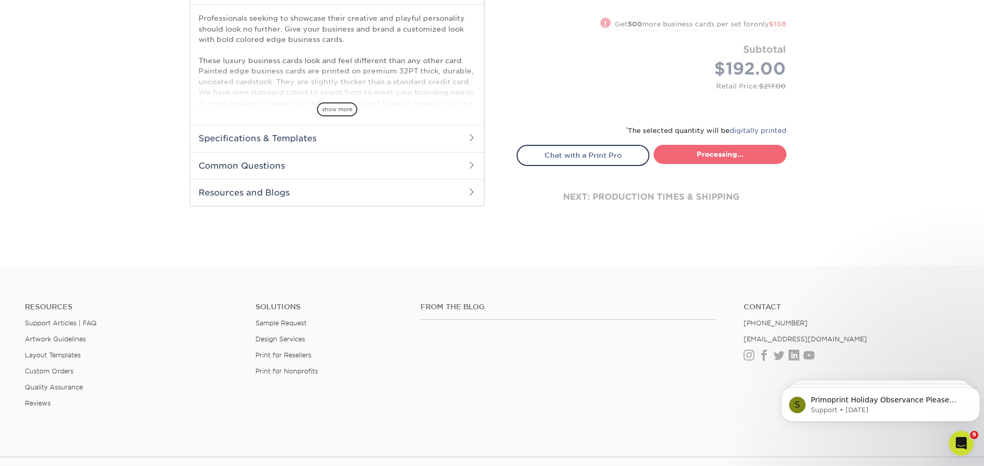
select select "31d45b01-d4a6-4b39-b84d-4391606115ca"
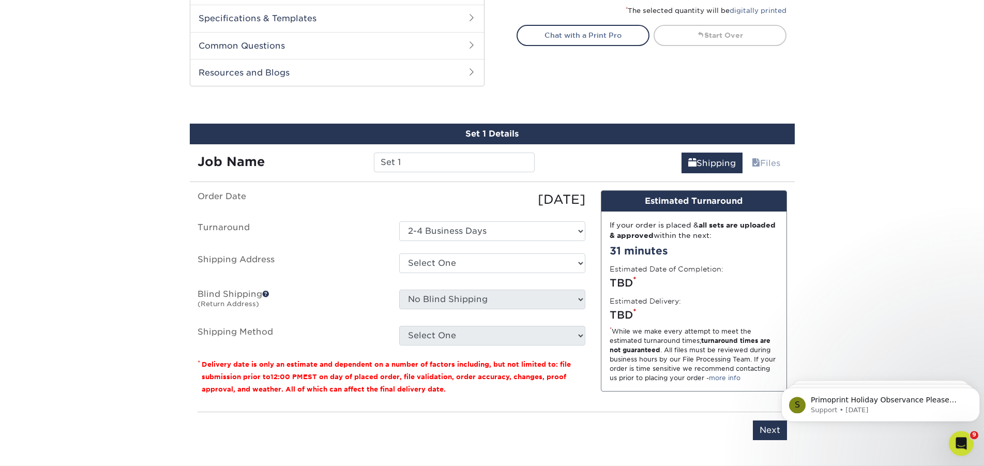
scroll to position [438, 0]
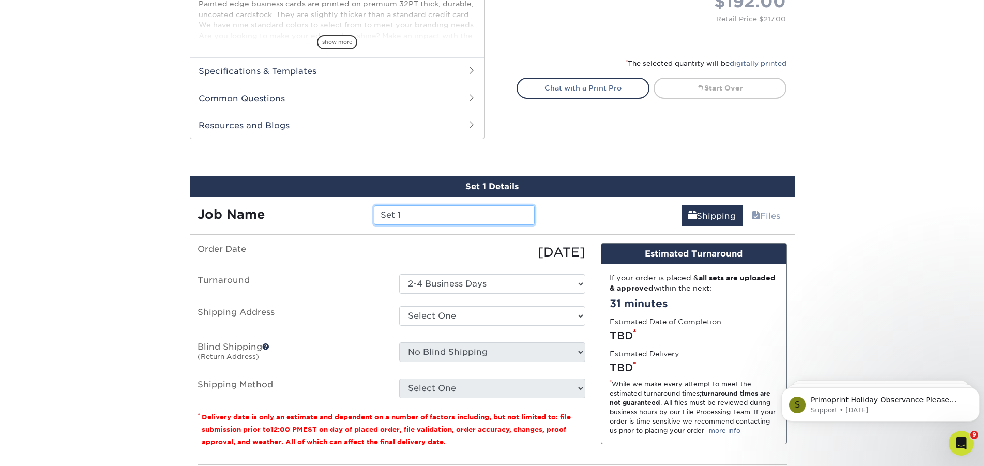
click at [410, 212] on input "Set 1" at bounding box center [454, 215] width 161 height 20
type input "S"
type input "11087A / HCB [PERSON_NAME]"
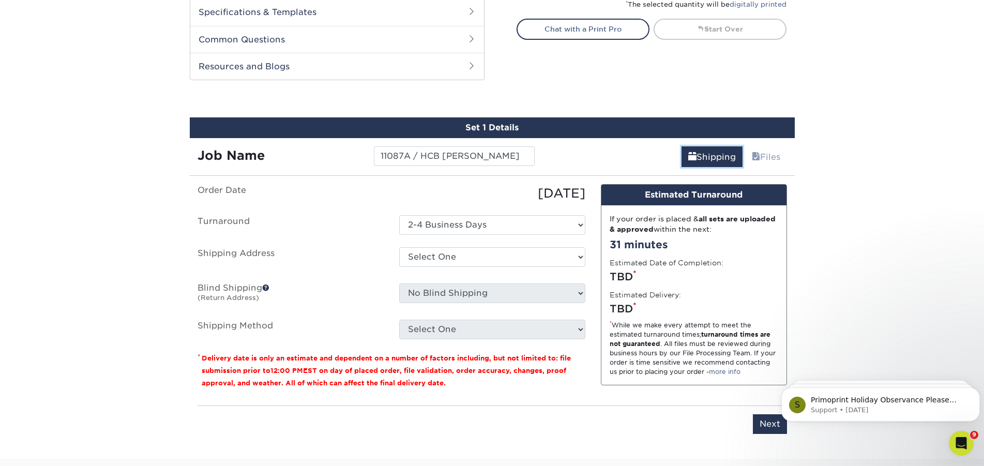
scroll to position [596, 0]
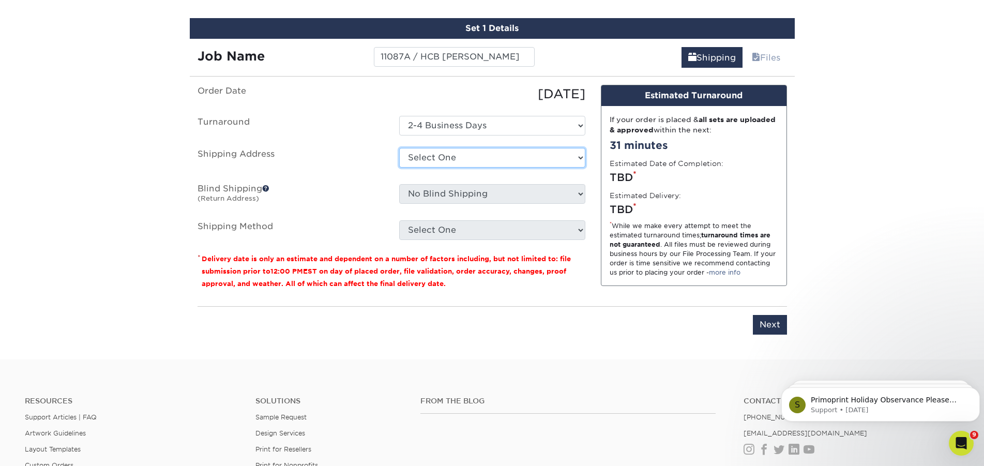
click at [399, 148] on select "Select One Aviara Boats AVIARA BOATS - MERRITT ISLAND Cameron L. O'Connell, NJ …" at bounding box center [492, 158] width 186 height 20
select select "179274"
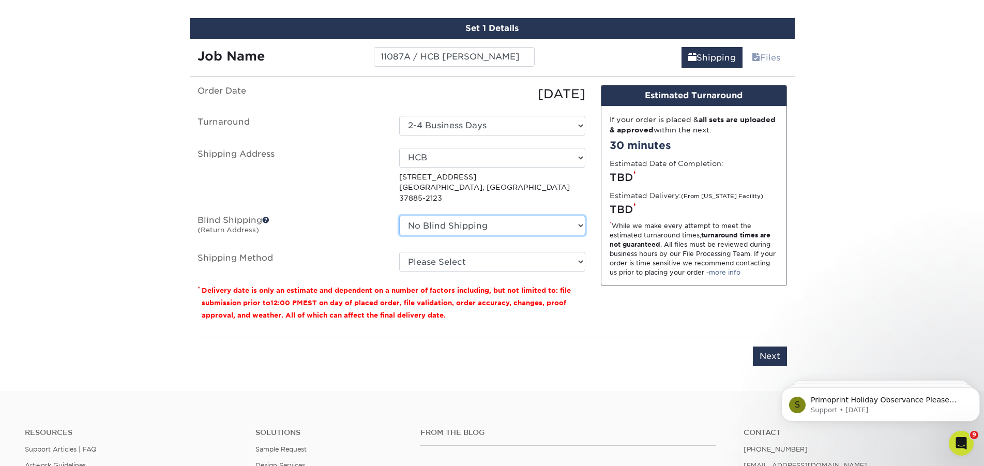
click at [399, 216] on select "No Blind Shipping Aviara Boats AVIARA BOATS - MERRITT ISLAND Cameron L. O'Conne…" at bounding box center [492, 226] width 186 height 20
select select "207060"
click option "Lake Pointe - Brantley" at bounding box center [0, 0] width 0 height 0
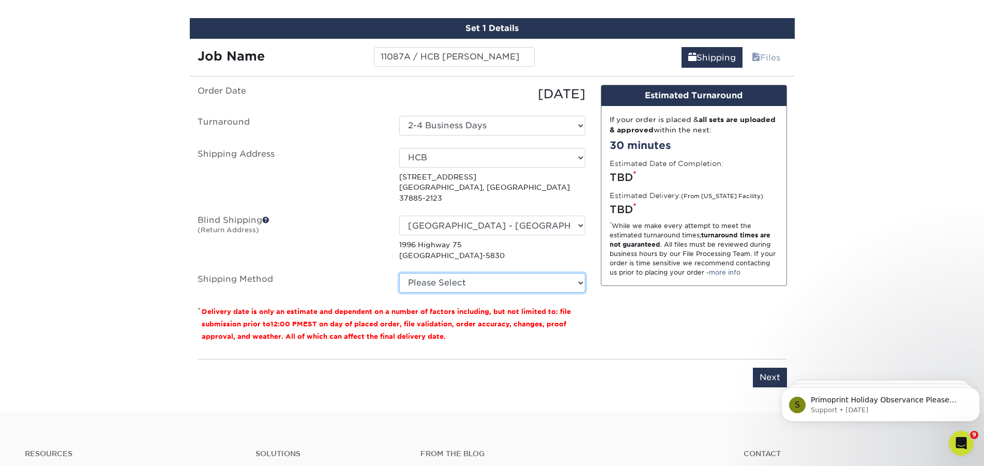
click at [399, 273] on select "Please Select Ground Shipping (+$8.96) 3 Day Shipping Service (+$19.85) 2 Day A…" at bounding box center [492, 283] width 186 height 20
select select "03"
click option "Ground Shipping (+$8.96)" at bounding box center [0, 0] width 0 height 0
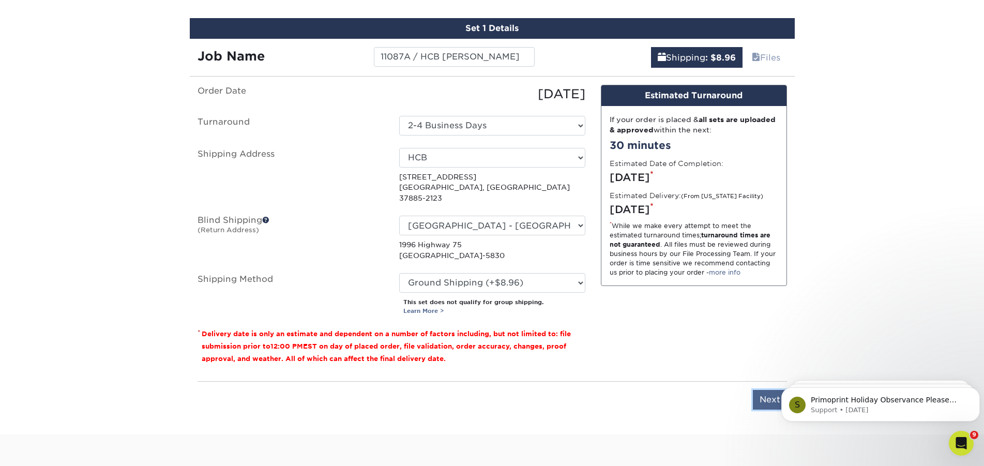
click at [763, 390] on input "Next" at bounding box center [770, 400] width 34 height 20
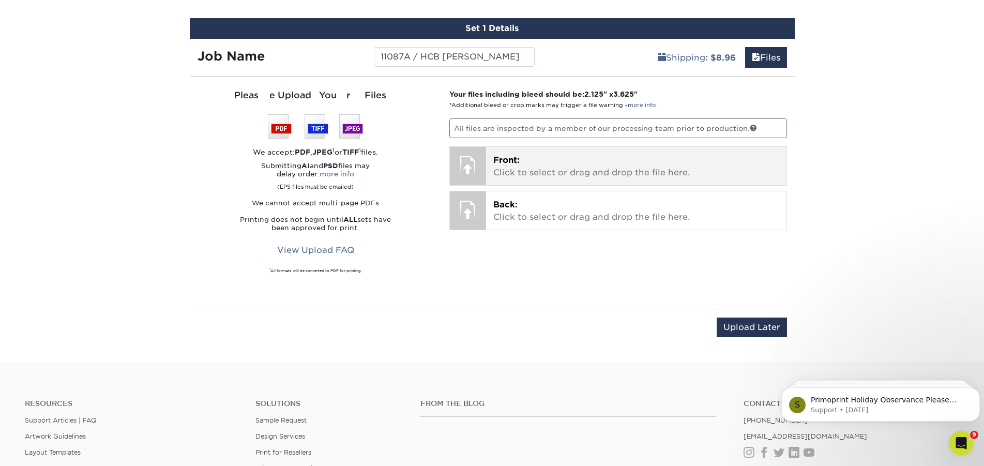
click at [474, 159] on div at bounding box center [468, 165] width 36 height 36
click at [519, 157] on span "Front:" at bounding box center [506, 160] width 26 height 10
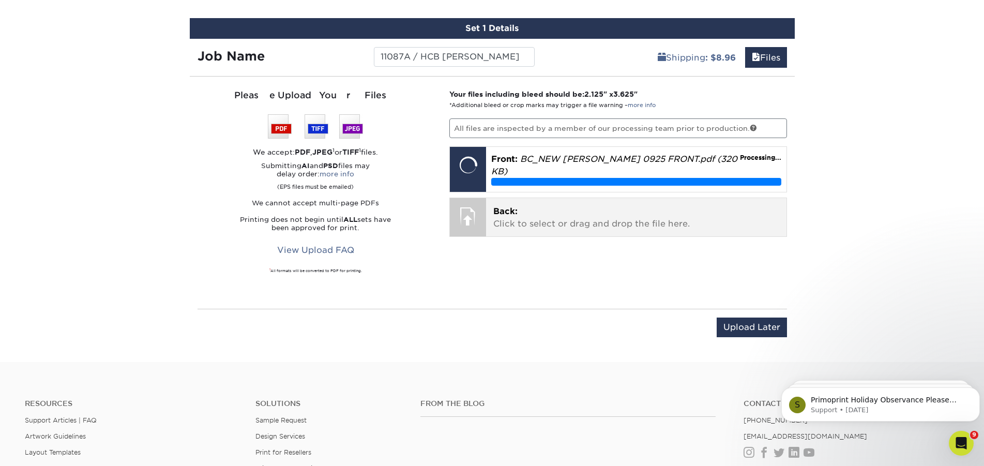
click at [569, 208] on p "Back: Click to select or drag and drop the file here." at bounding box center [636, 217] width 286 height 25
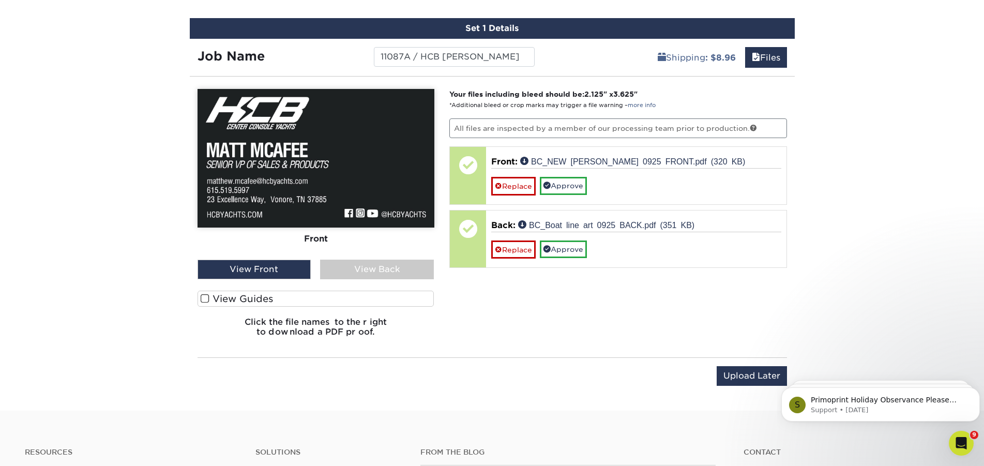
click at [207, 297] on span at bounding box center [205, 299] width 9 height 10
click at [0, 0] on input "View Guides" at bounding box center [0, 0] width 0 height 0
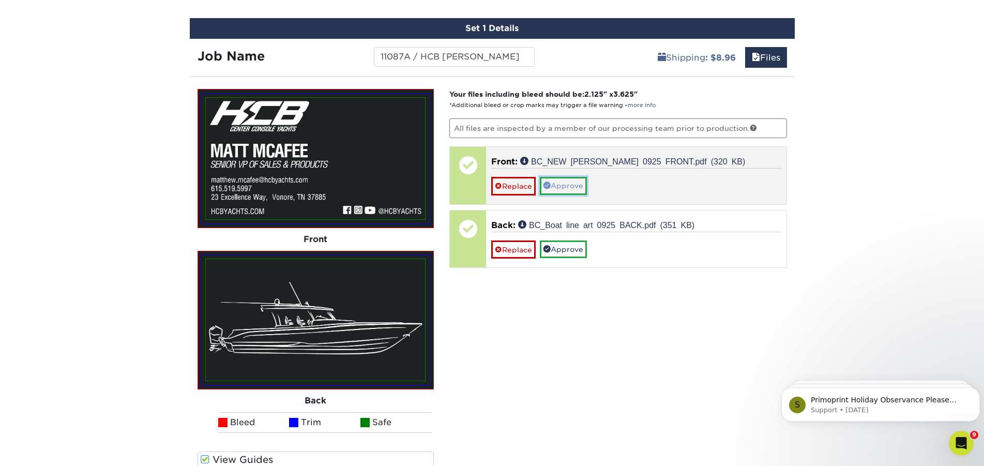
click at [567, 183] on link "Approve" at bounding box center [563, 186] width 47 height 18
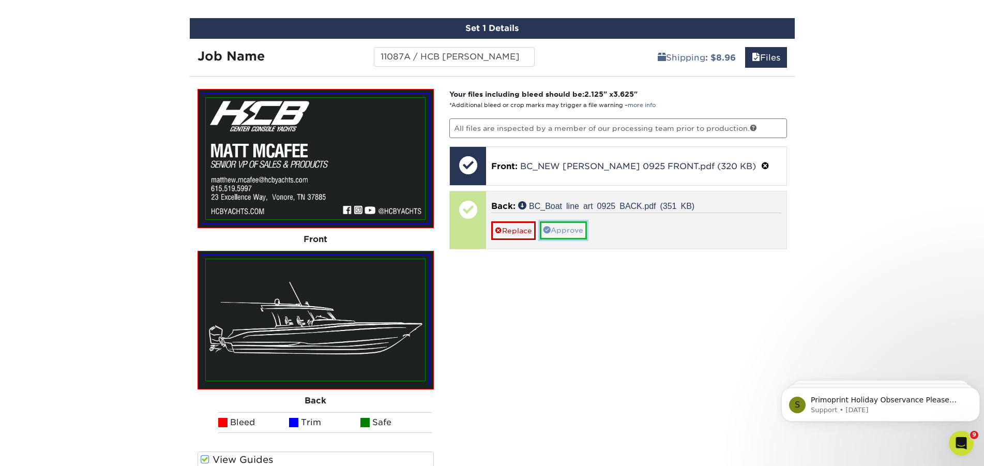
click at [564, 229] on link "Approve" at bounding box center [563, 230] width 47 height 18
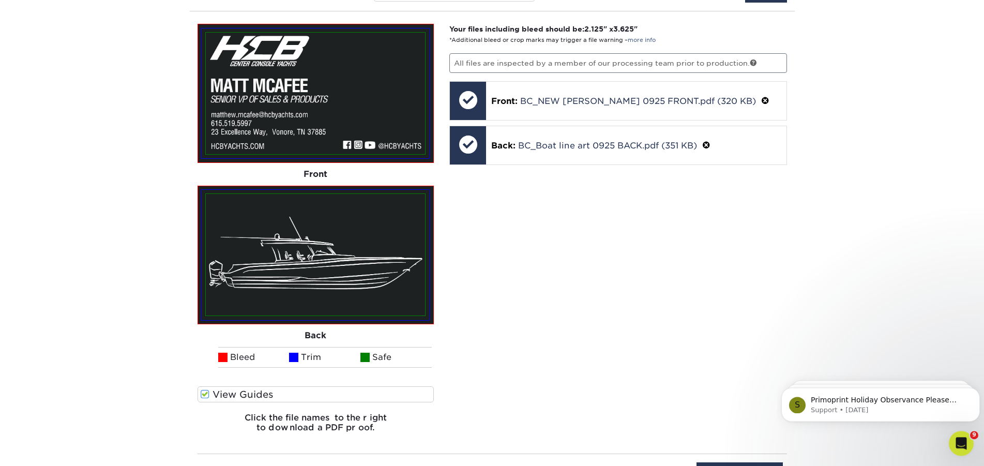
scroll to position [754, 0]
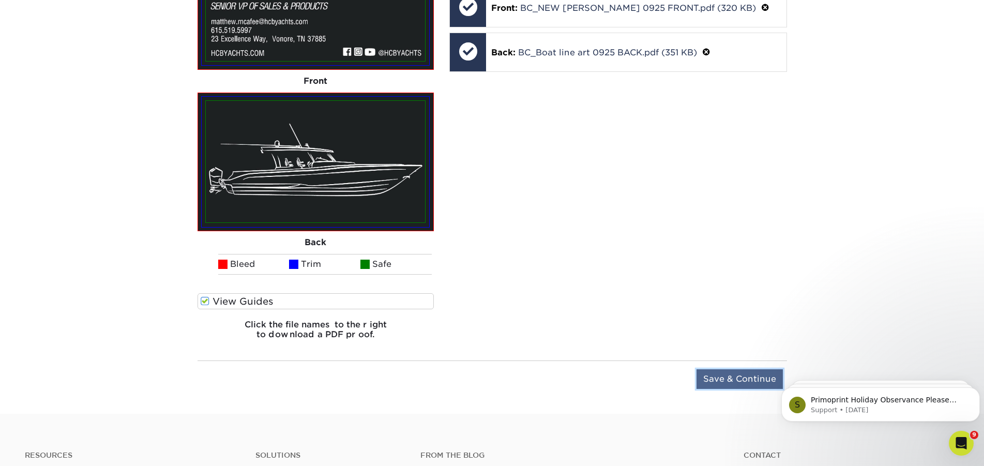
click at [718, 381] on input "Save & Continue" at bounding box center [739, 379] width 86 height 20
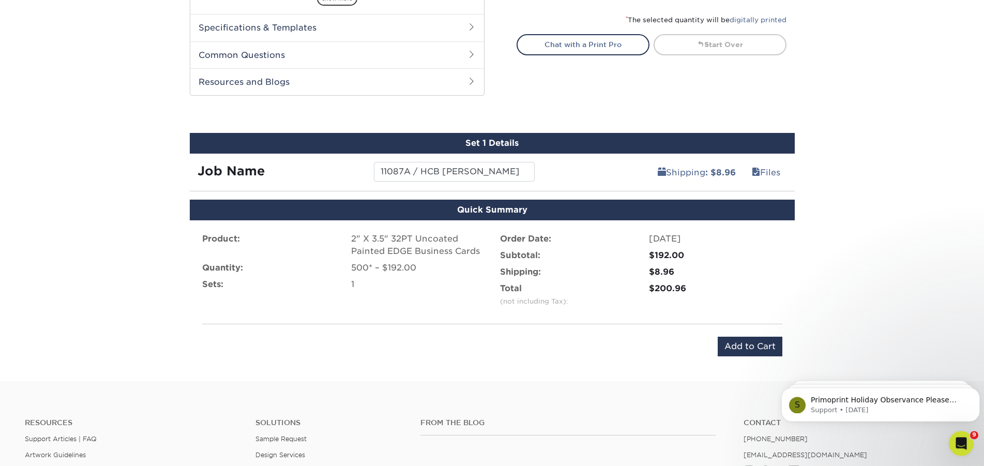
scroll to position [540, 0]
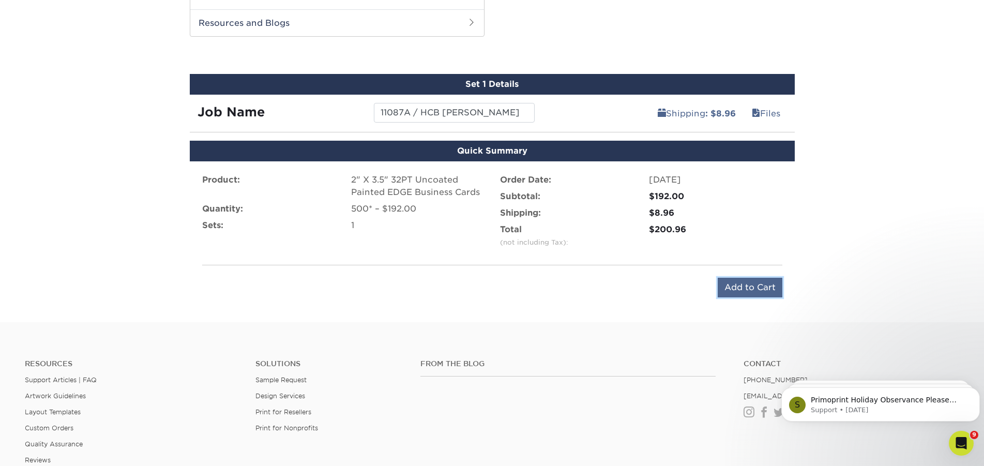
click at [734, 286] on input "Add to Cart" at bounding box center [749, 288] width 65 height 20
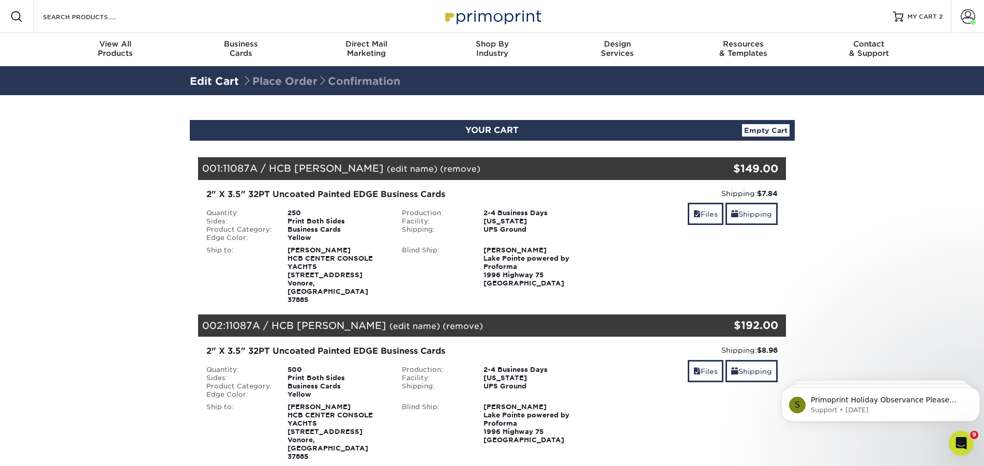
click at [441, 166] on link "(remove)" at bounding box center [460, 169] width 40 height 10
click at [644, 167] on link "Yes" at bounding box center [651, 169] width 14 height 10
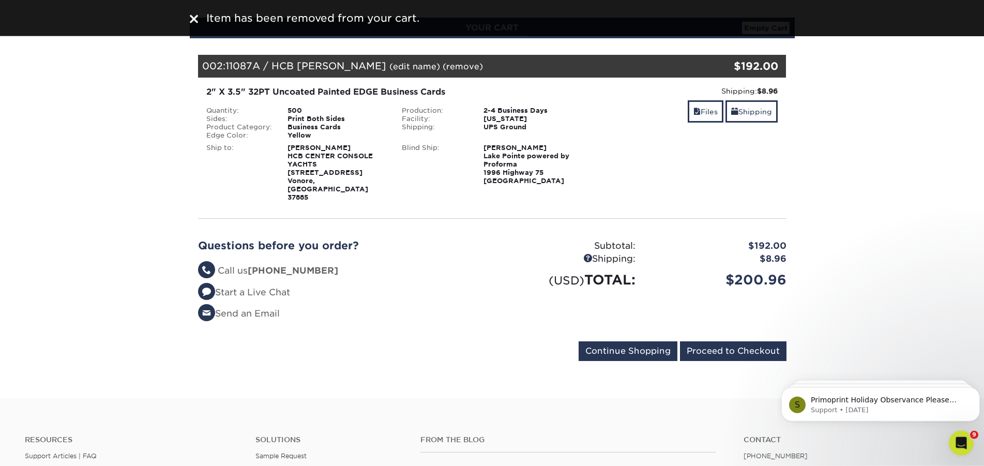
scroll to position [105, 0]
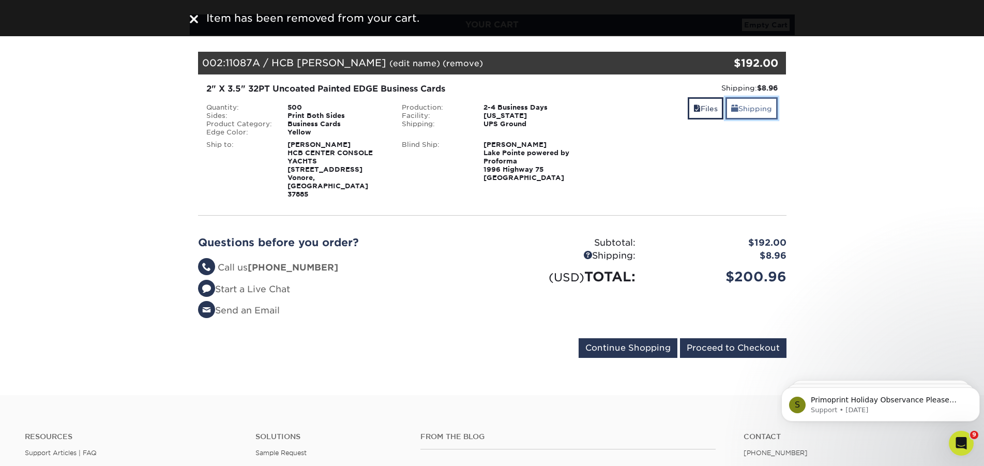
drag, startPoint x: 754, startPoint y: 110, endPoint x: 747, endPoint y: 112, distance: 7.0
click at [753, 110] on link "Shipping" at bounding box center [751, 108] width 52 height 22
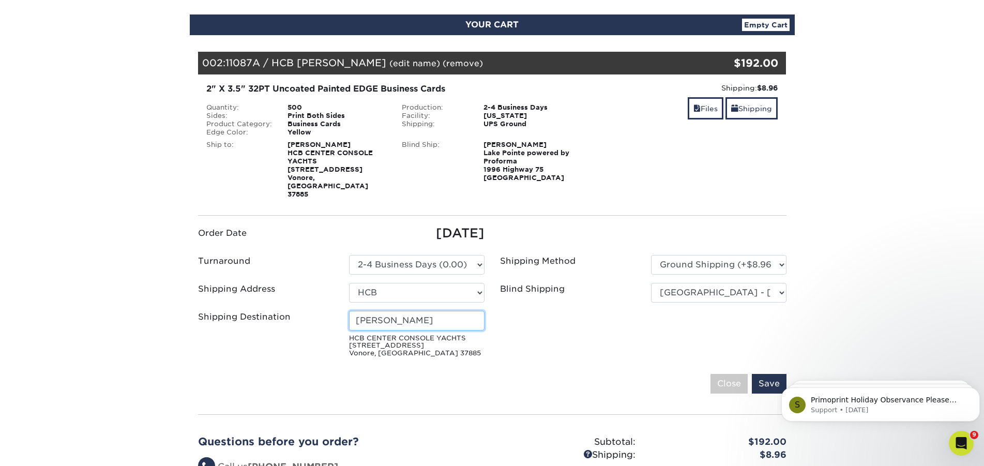
drag, startPoint x: 442, startPoint y: 305, endPoint x: 344, endPoint y: 302, distance: 98.3
click at [349, 311] on input "MELISSA FOSTER" at bounding box center [416, 321] width 135 height 20
type input "Matt McAfee"
click at [768, 374] on input "Save" at bounding box center [769, 384] width 35 height 20
click at [758, 374] on input "Save" at bounding box center [769, 384] width 35 height 20
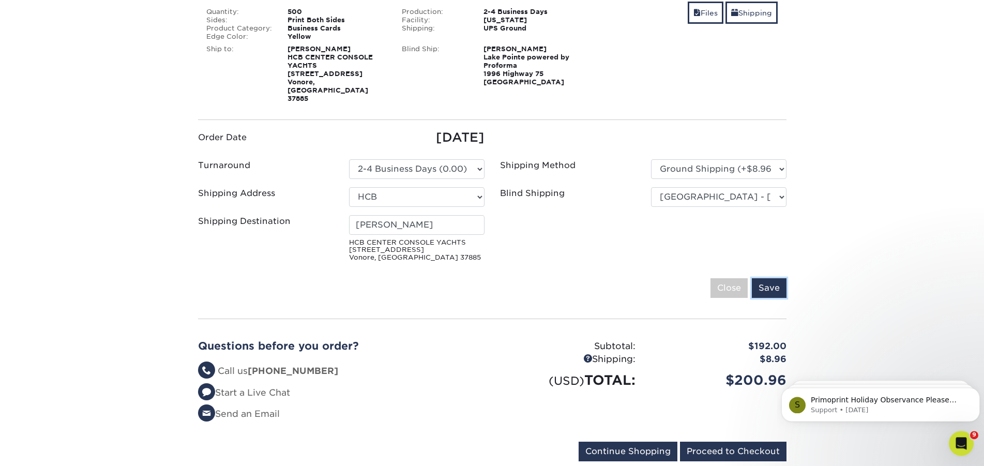
scroll to position [316, 0]
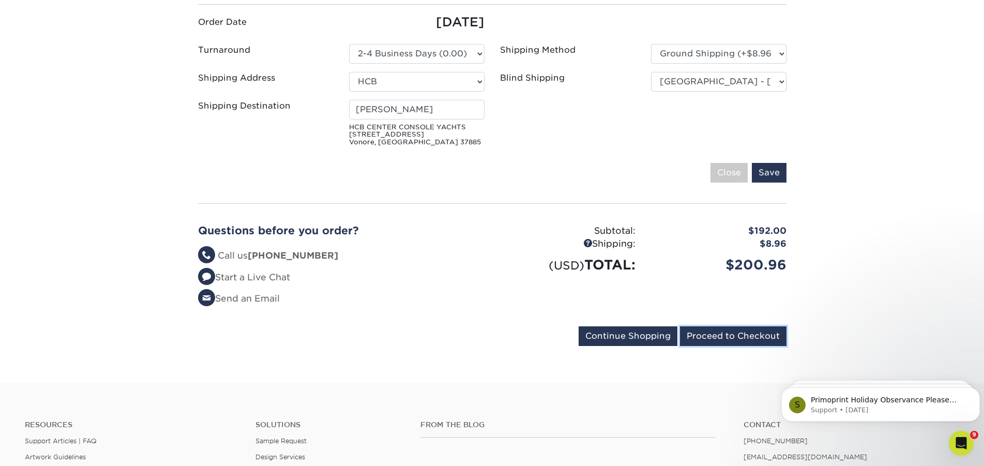
drag, startPoint x: 725, startPoint y: 323, endPoint x: 973, endPoint y: 295, distance: 249.7
click at [724, 326] on input "Proceed to Checkout" at bounding box center [733, 336] width 106 height 20
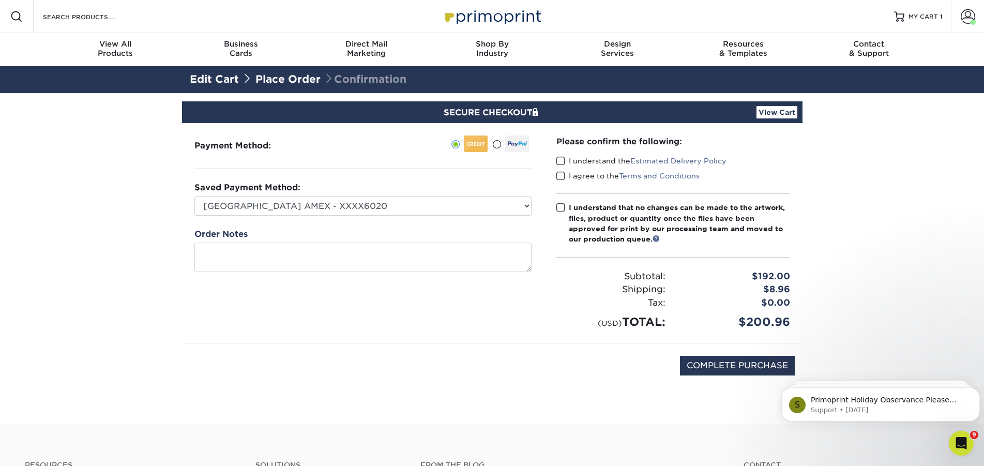
click at [561, 160] on span at bounding box center [560, 161] width 9 height 10
click at [0, 0] on input "I understand the Estimated Delivery Policy" at bounding box center [0, 0] width 0 height 0
click at [563, 176] on span at bounding box center [560, 176] width 9 height 10
click at [0, 0] on input "I agree to the Terms and Conditions" at bounding box center [0, 0] width 0 height 0
click at [561, 205] on span at bounding box center [560, 208] width 9 height 10
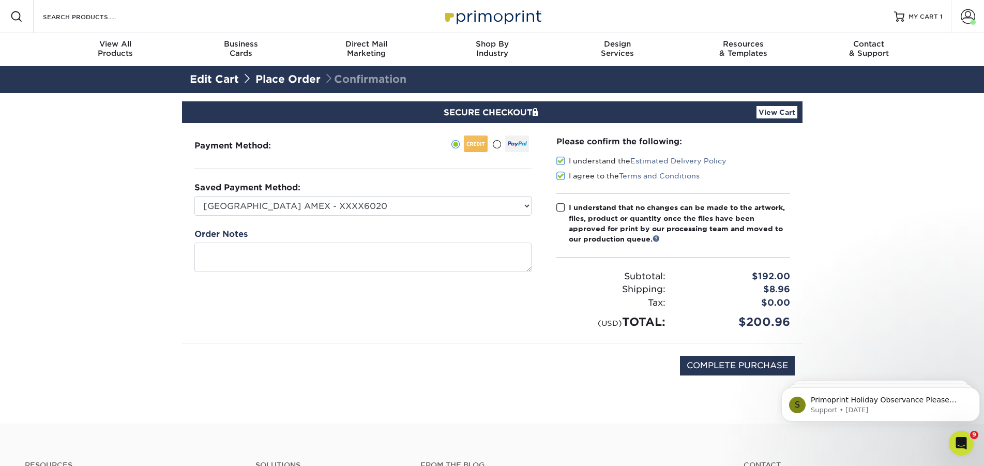
click at [0, 0] on input "I understand that no changes can be made to the artwork, files, product or quan…" at bounding box center [0, 0] width 0 height 0
click at [737, 362] on input "COMPLETE PURCHASE" at bounding box center [737, 366] width 115 height 20
type input "PROCESSING, PLEASE WAIT..."
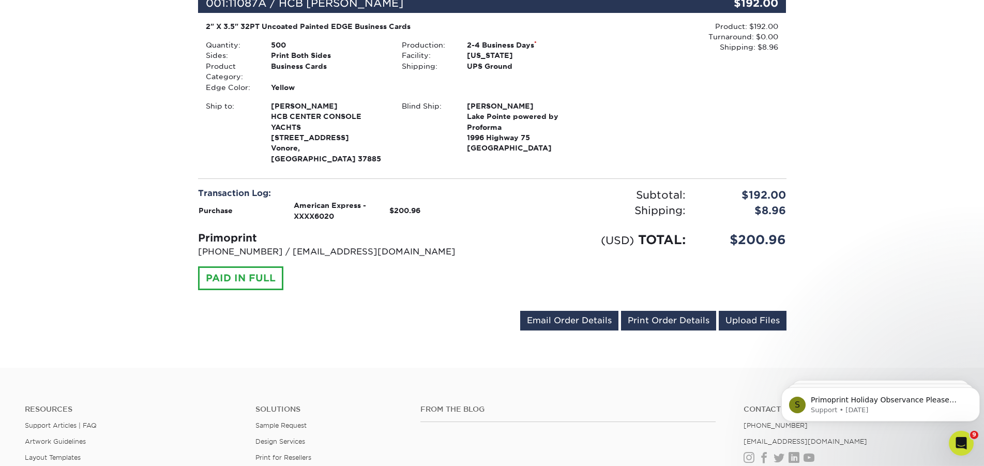
scroll to position [316, 0]
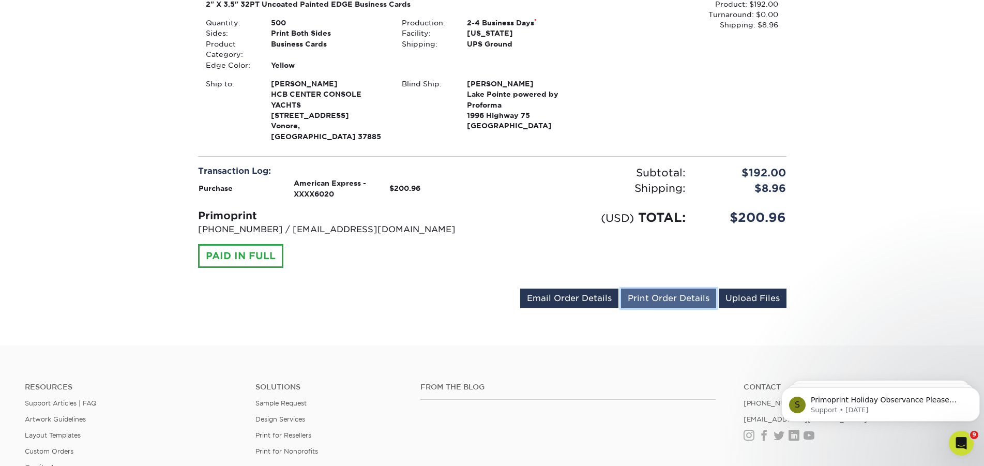
click at [650, 288] on link "Print Order Details" at bounding box center [668, 298] width 95 height 20
